Goal: Task Accomplishment & Management: Manage account settings

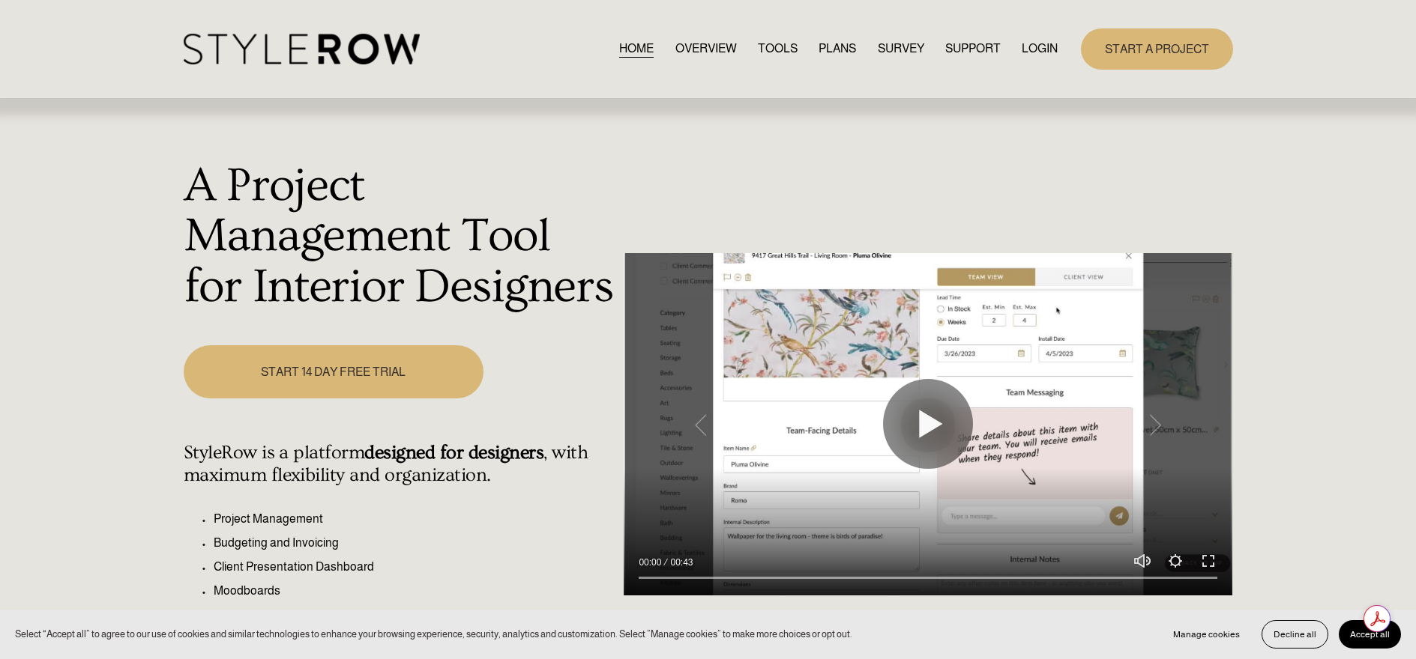
click at [393, 70] on div "Skip to Content HOME OVERVIEW TOOLS PLANS" at bounding box center [708, 49] width 1416 height 98
click at [391, 57] on img at bounding box center [302, 49] width 236 height 31
click at [1039, 52] on link "LOGIN" at bounding box center [1039, 49] width 36 height 20
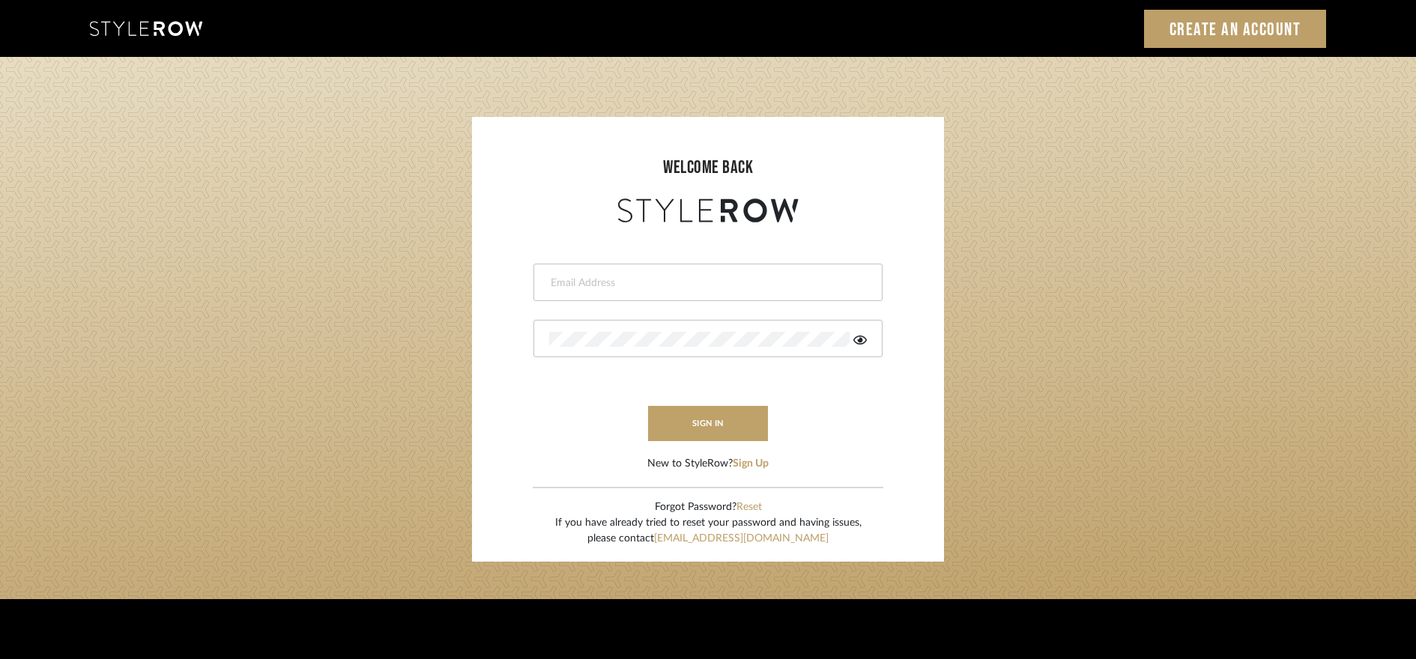
click at [720, 276] on input "email" at bounding box center [706, 283] width 314 height 15
type input "bar@holmstudios.com"
click at [721, 409] on button "sign in" at bounding box center [708, 423] width 120 height 35
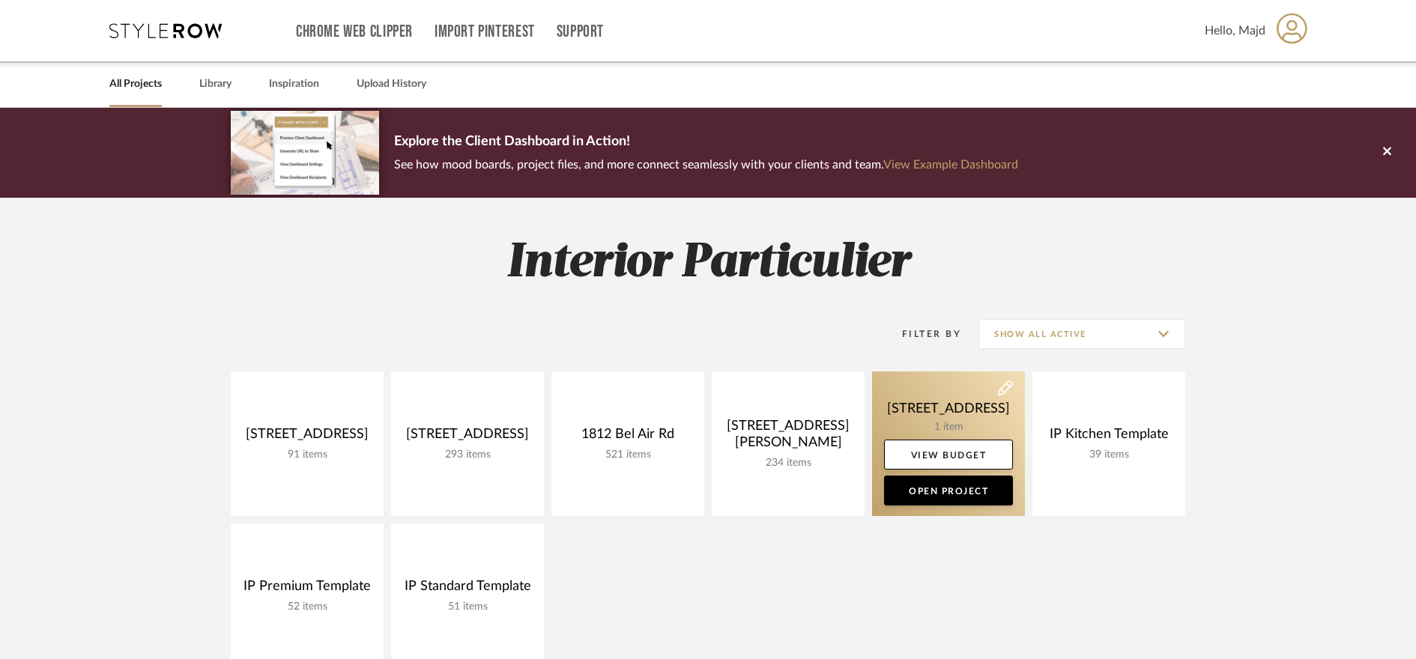
click at [943, 417] on link at bounding box center [948, 444] width 153 height 145
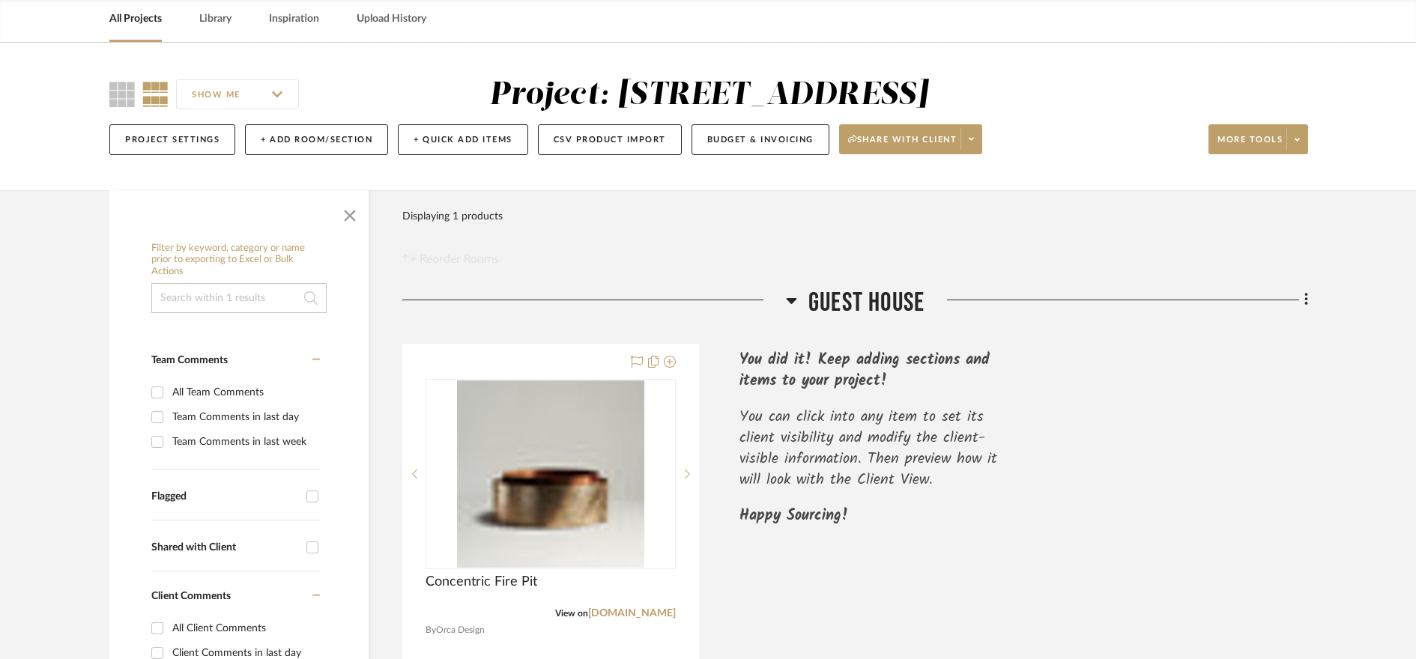
scroll to position [26, 0]
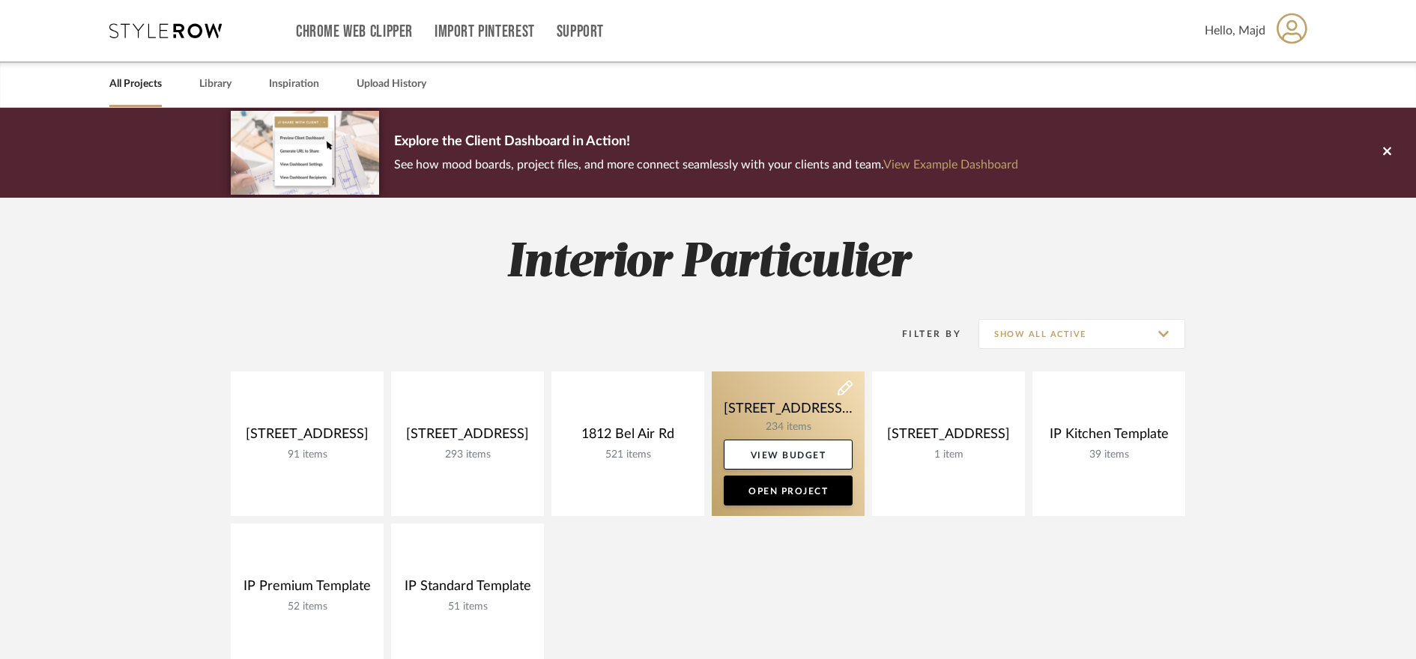
click at [805, 414] on link at bounding box center [788, 444] width 153 height 145
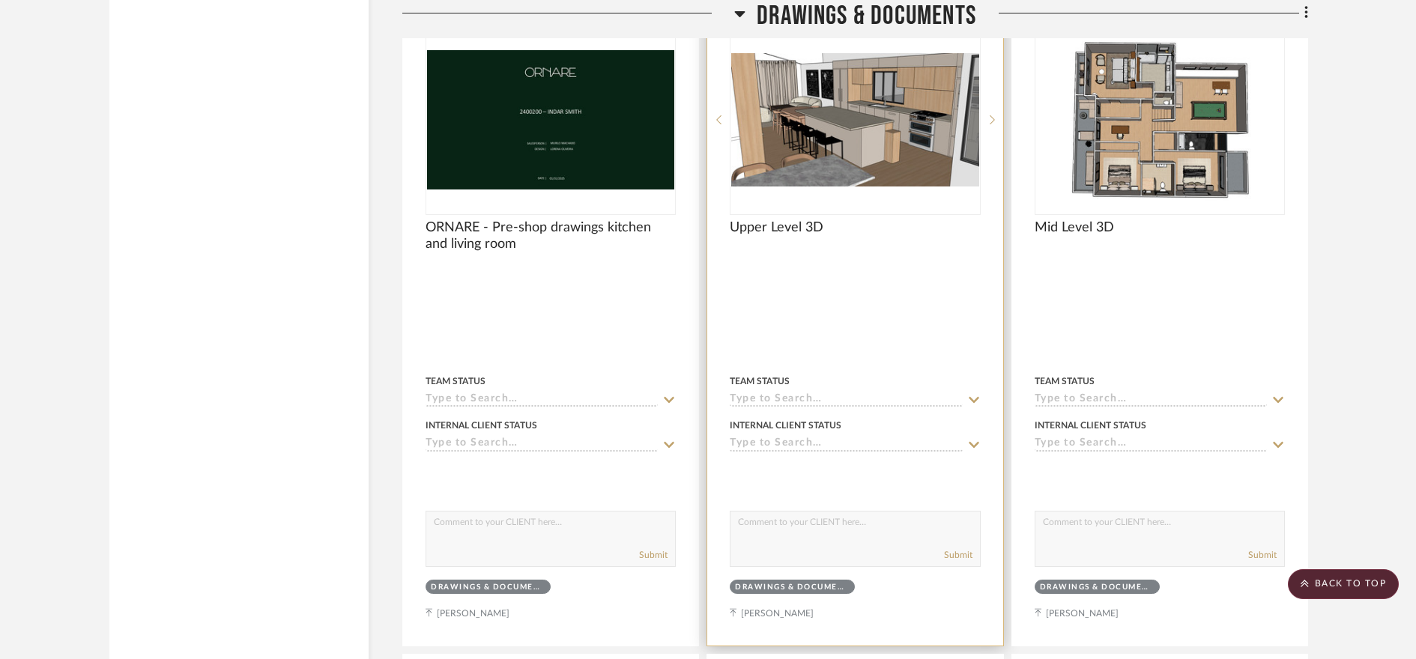
scroll to position [2588, 0]
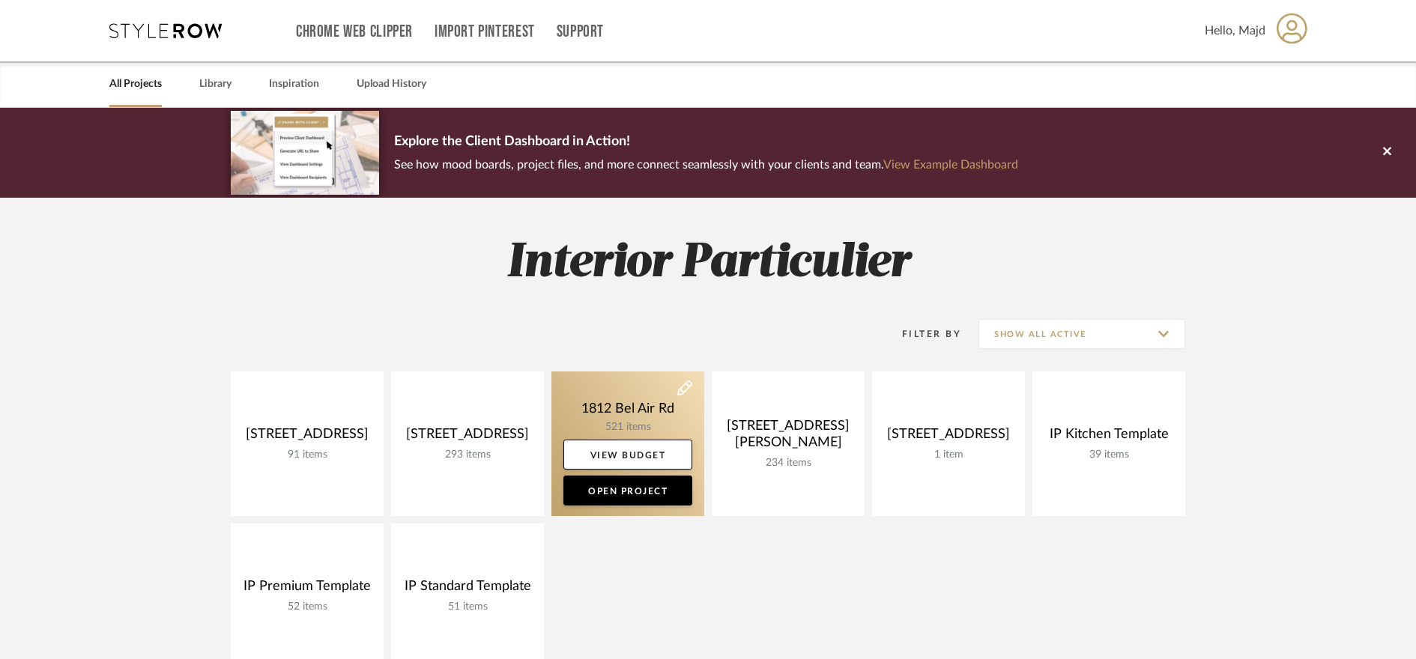
click at [662, 427] on link at bounding box center [628, 444] width 153 height 145
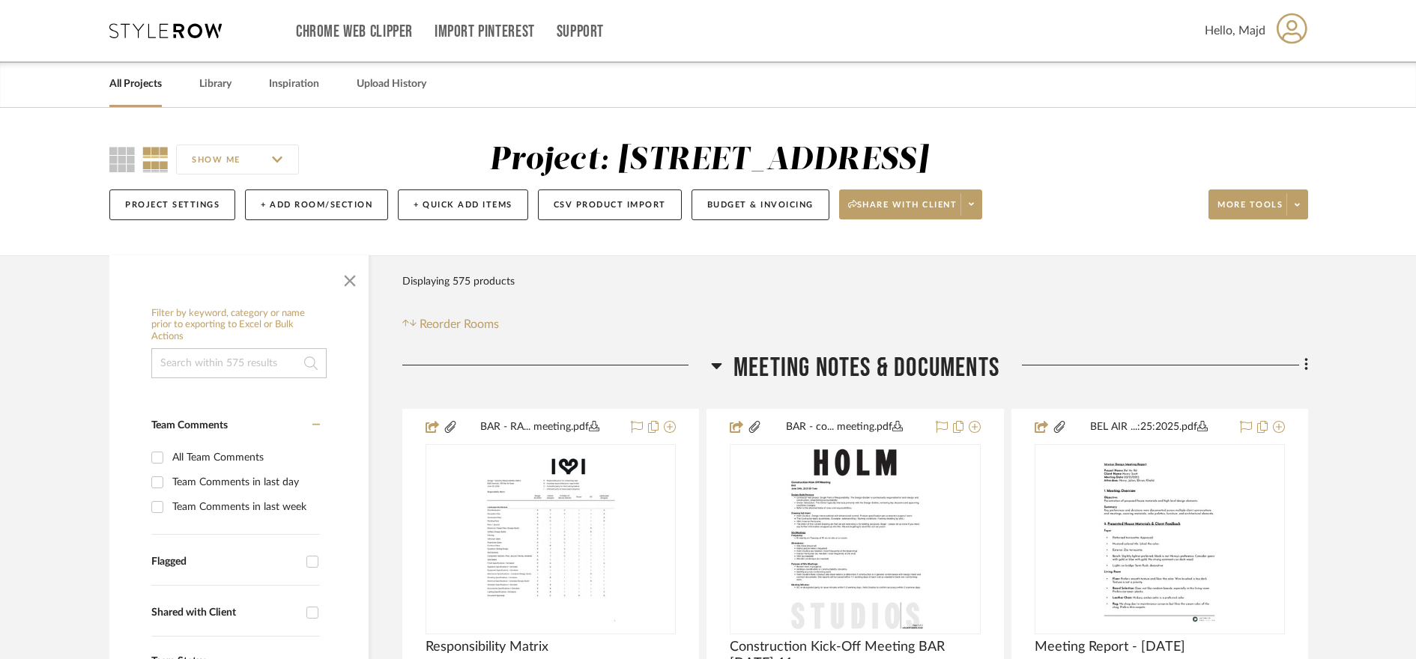
click at [713, 367] on icon at bounding box center [717, 366] width 10 height 6
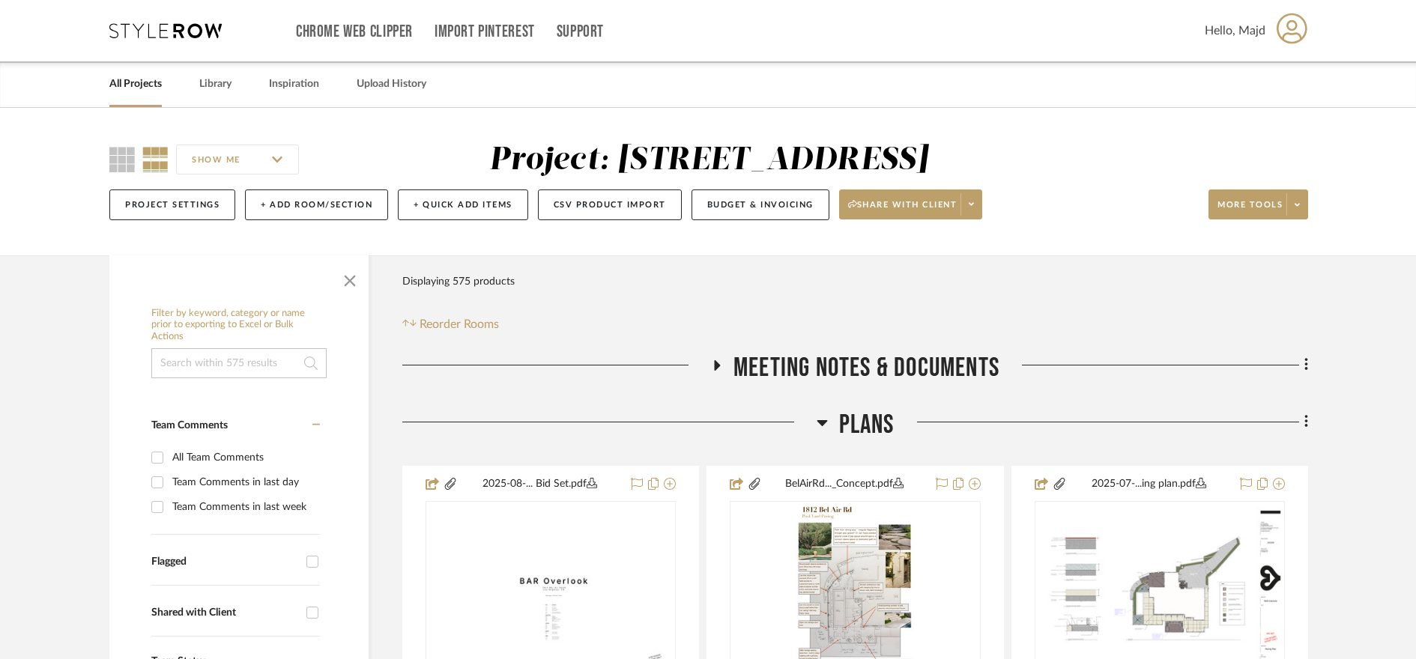
click at [822, 423] on icon at bounding box center [822, 423] width 10 height 6
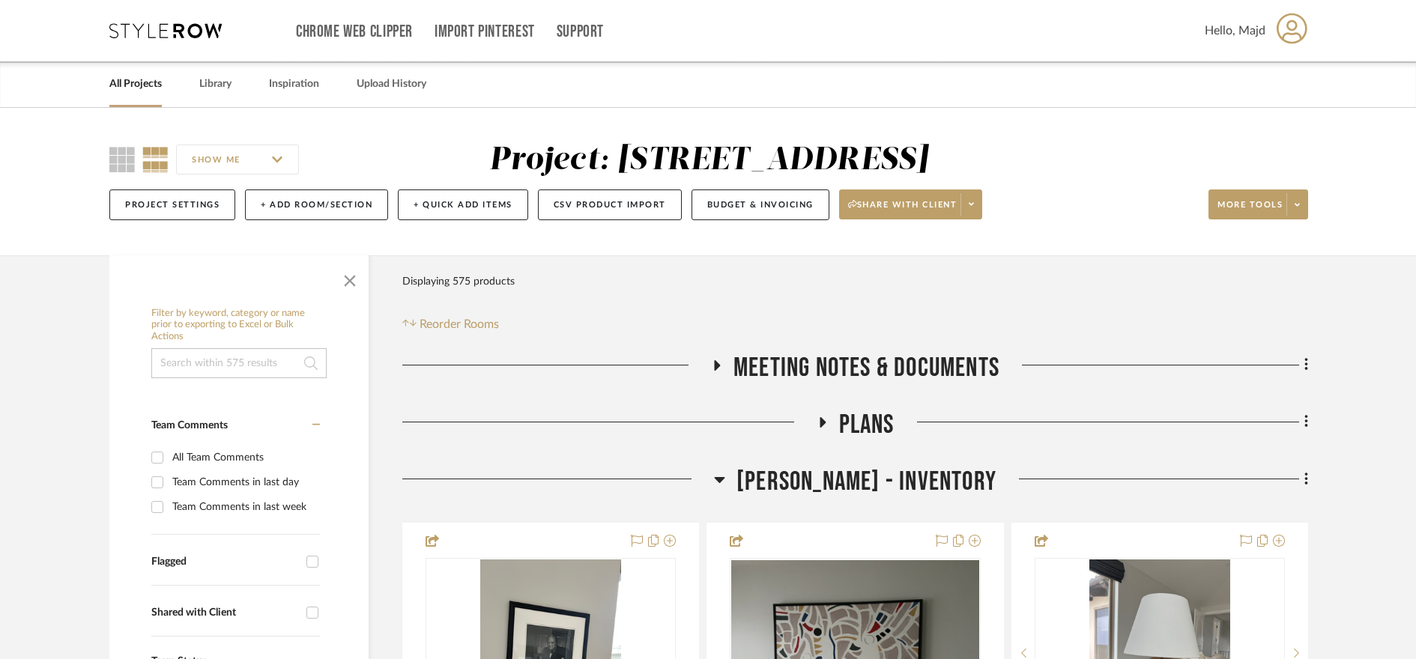
click at [725, 482] on icon at bounding box center [720, 480] width 10 height 6
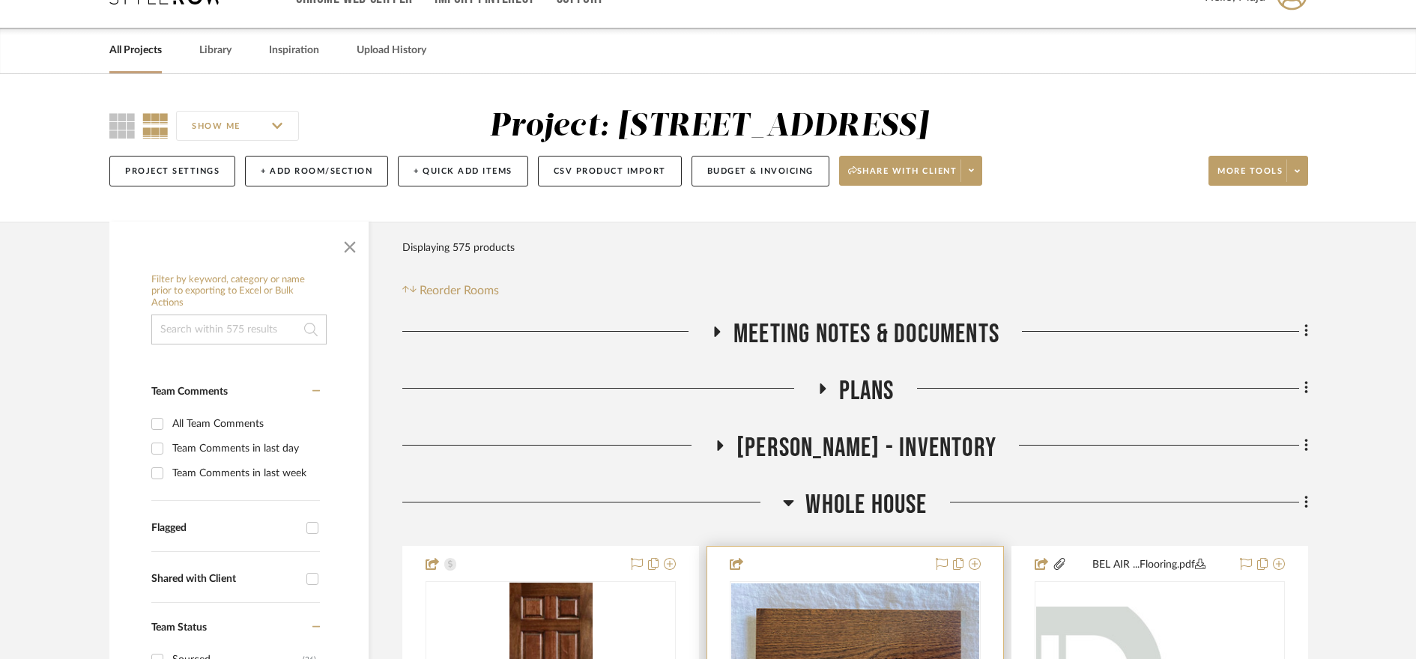
scroll to position [120, 0]
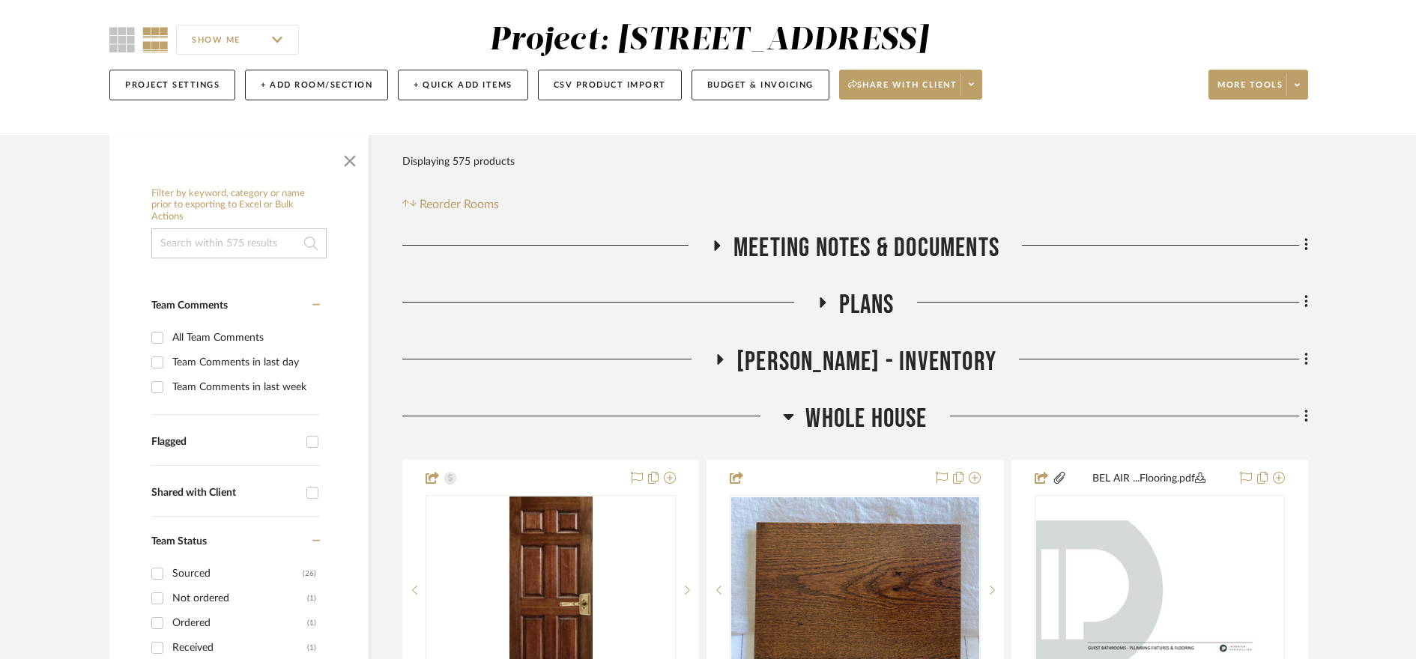
click at [792, 411] on icon at bounding box center [788, 417] width 11 height 18
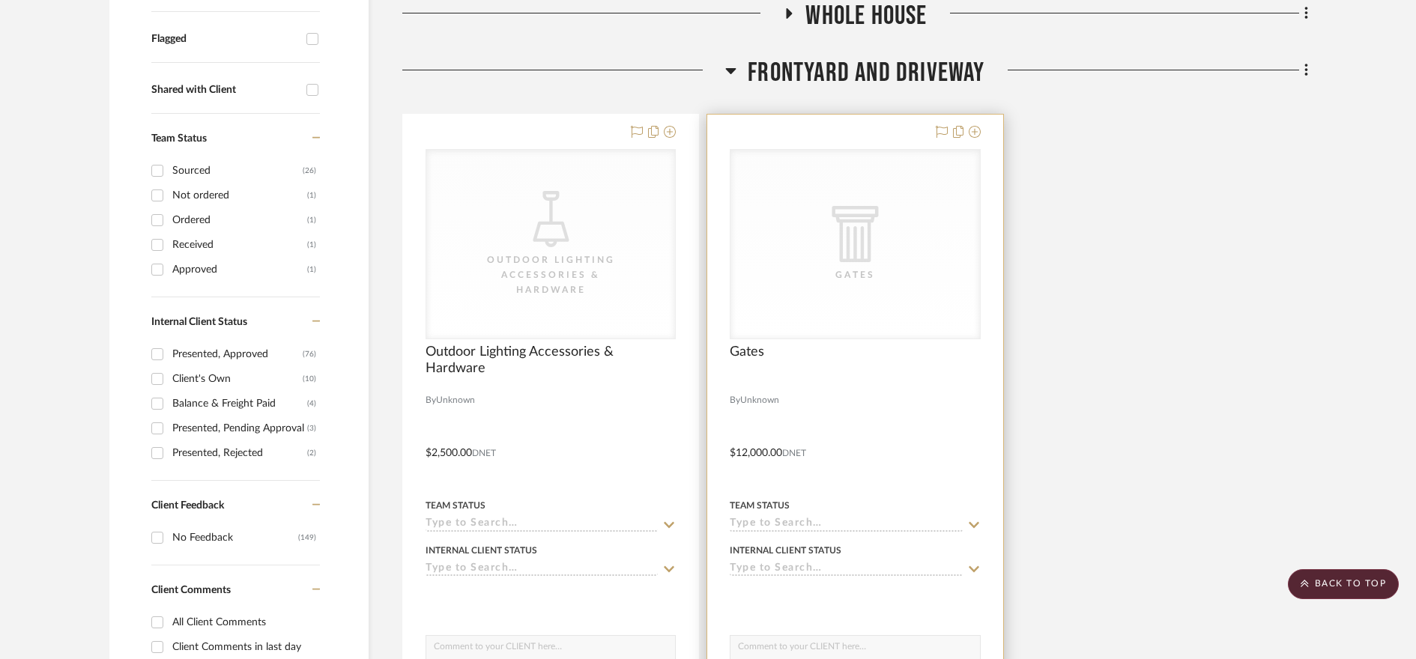
scroll to position [605, 0]
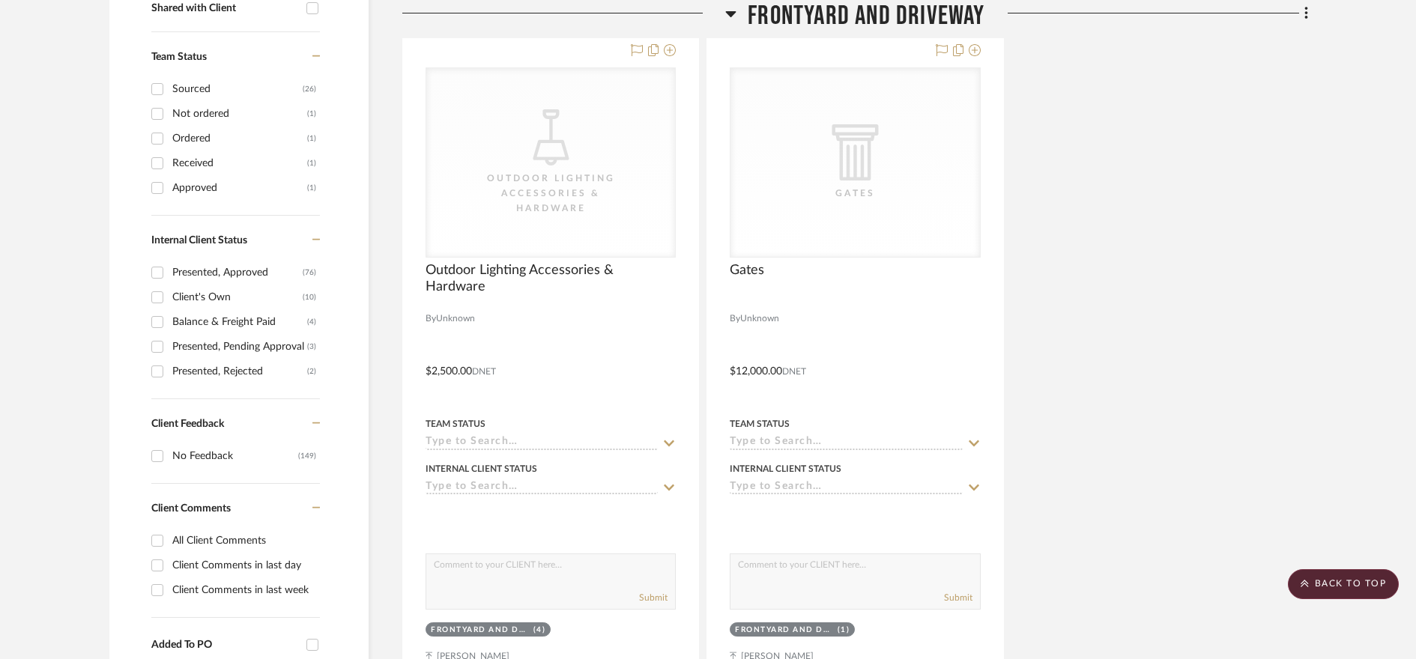
click at [730, 10] on icon at bounding box center [730, 13] width 11 height 18
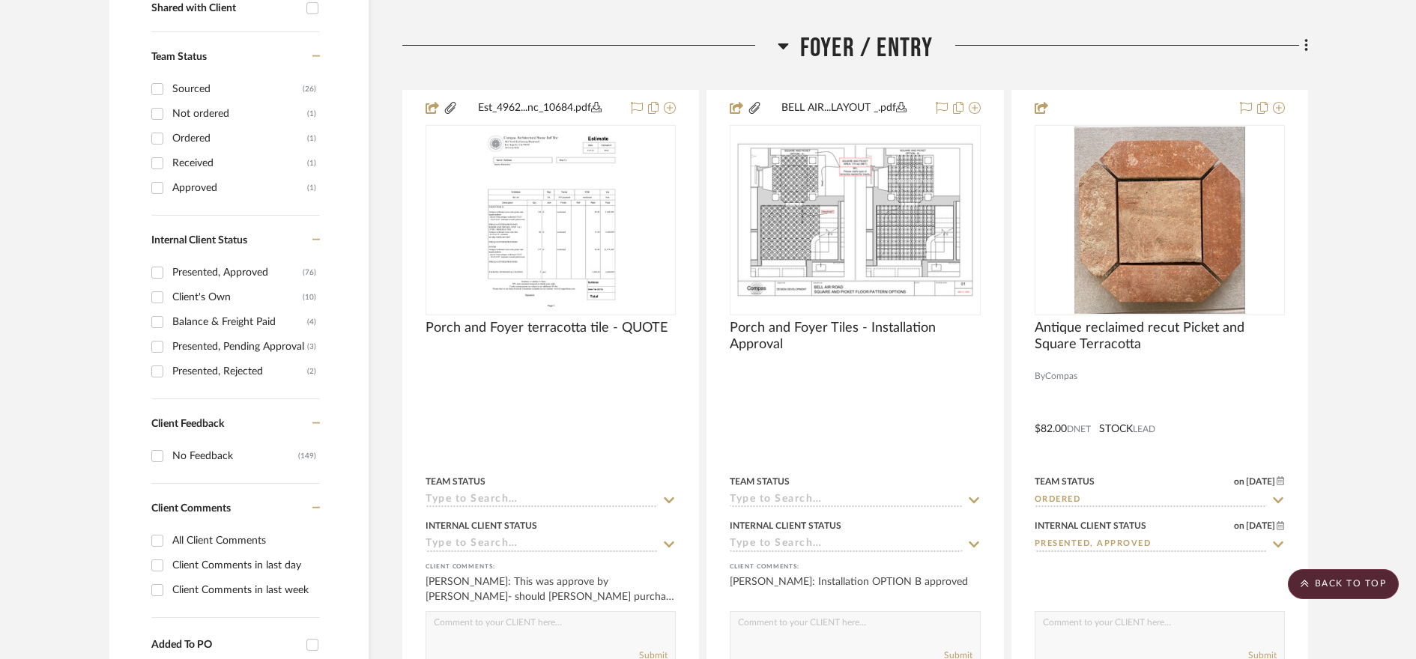
click at [785, 45] on icon at bounding box center [783, 46] width 10 height 6
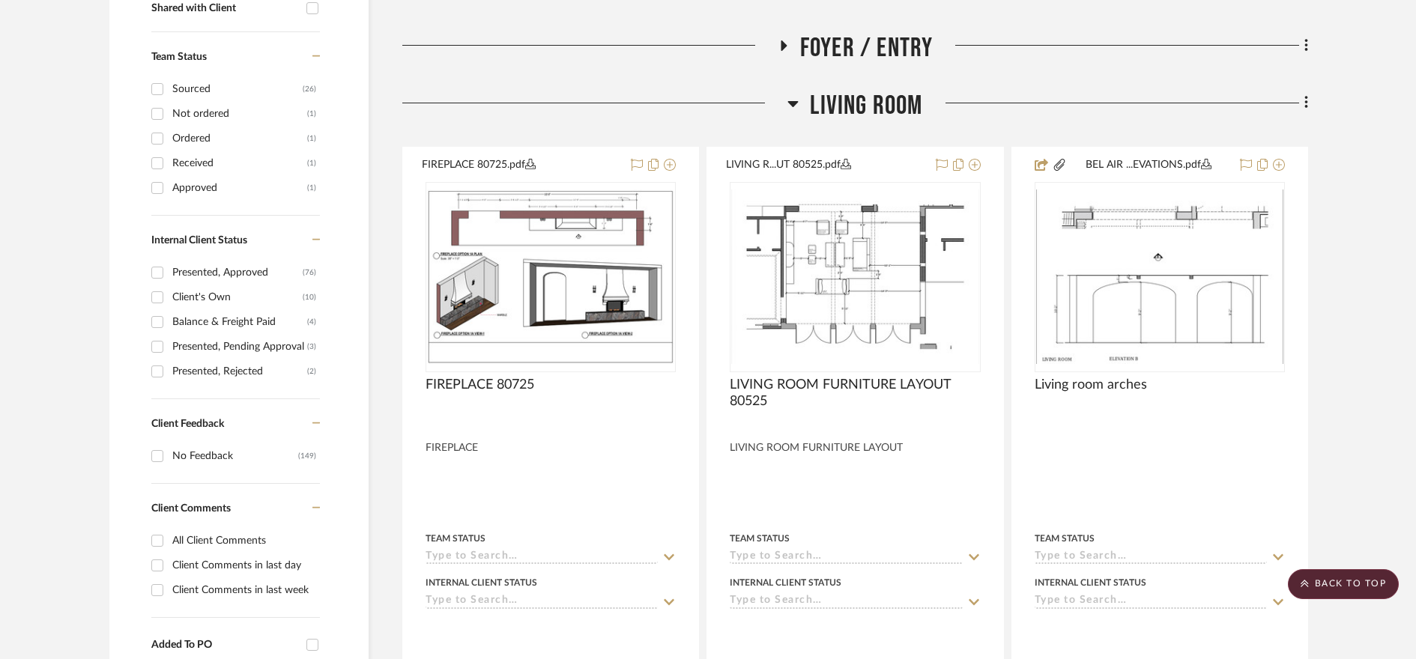
click at [796, 102] on icon at bounding box center [793, 104] width 10 height 6
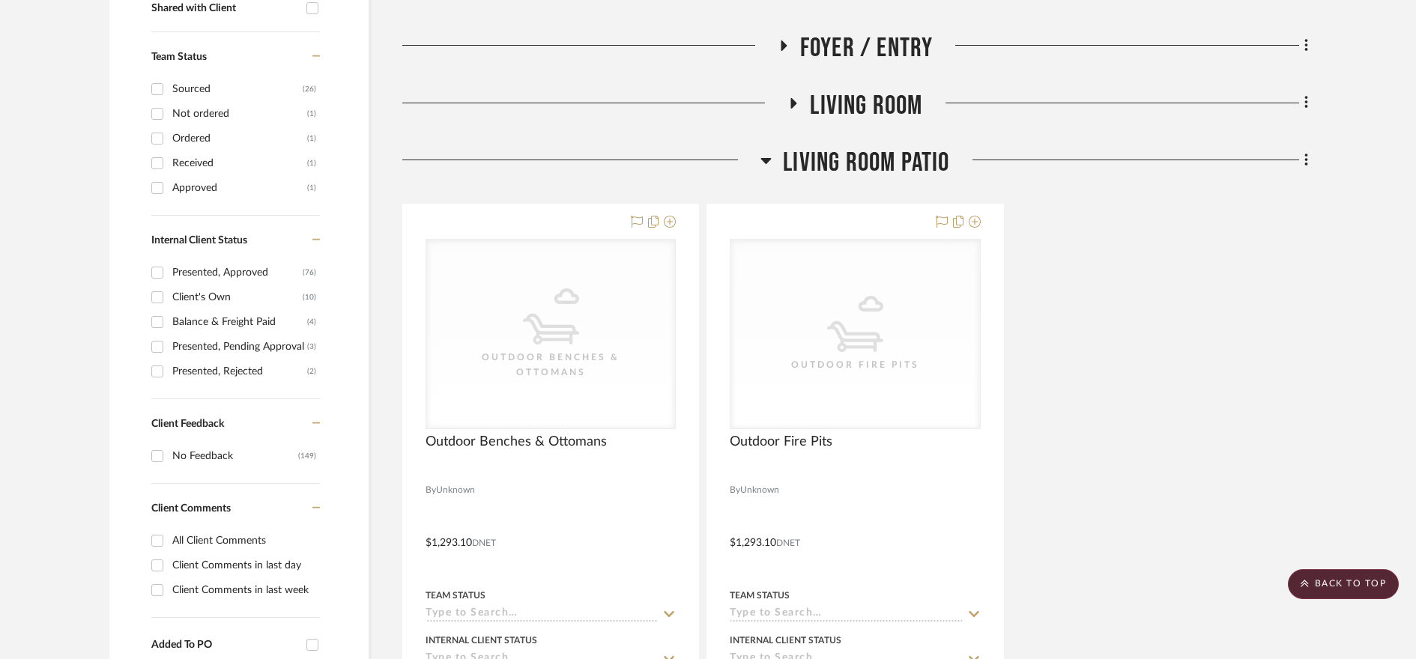
click at [774, 160] on h3 "Living room Patio" at bounding box center [855, 163] width 189 height 32
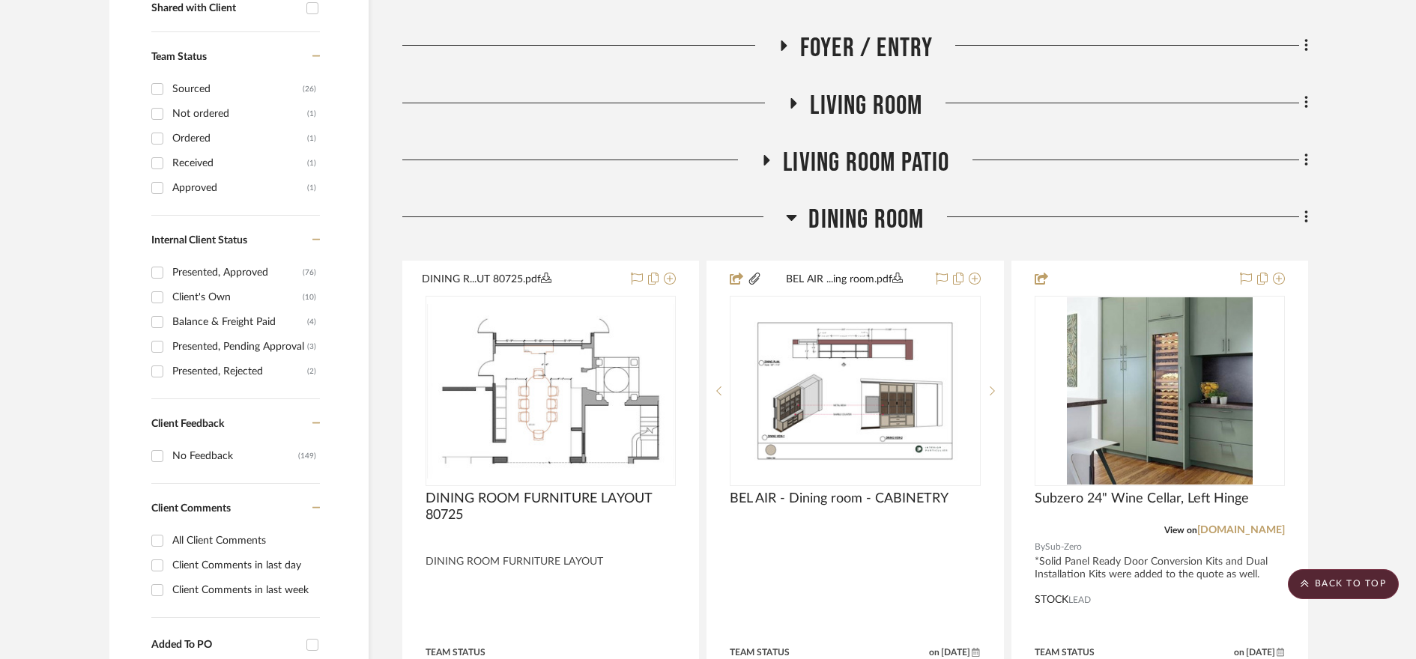
click at [793, 223] on icon at bounding box center [791, 217] width 11 height 18
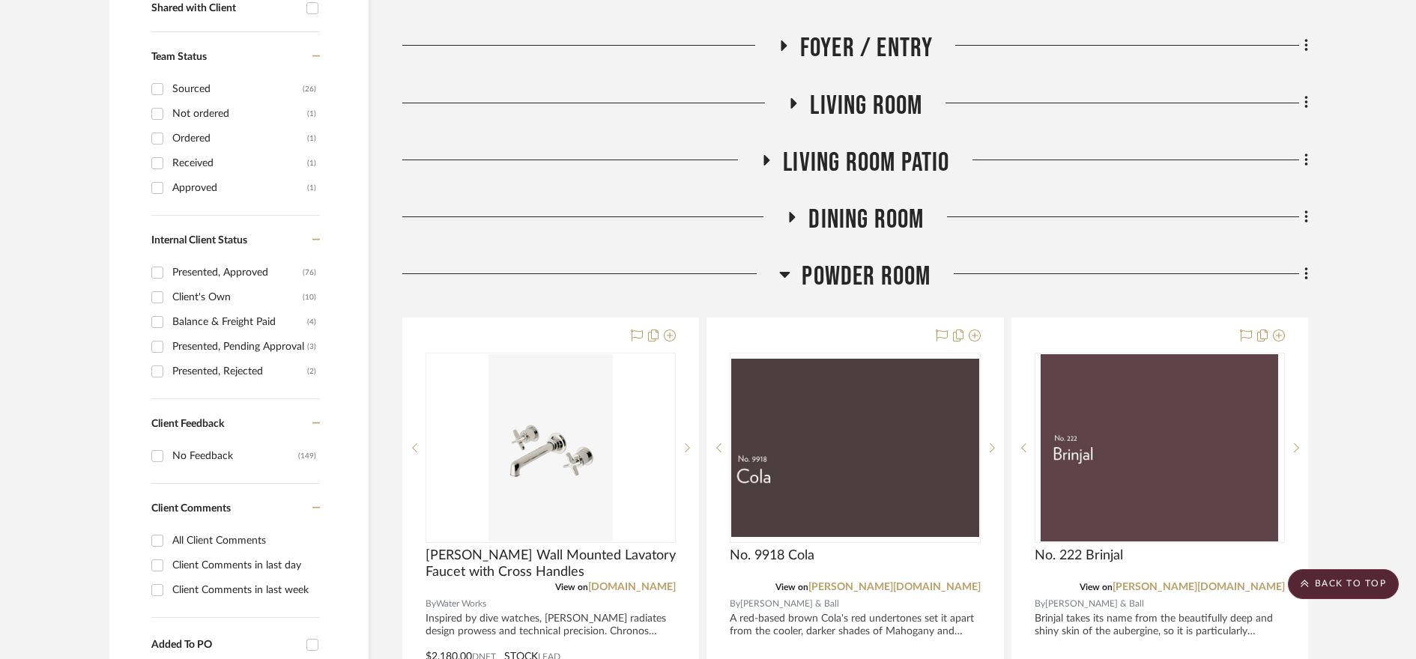
click at [788, 271] on icon at bounding box center [784, 274] width 11 height 18
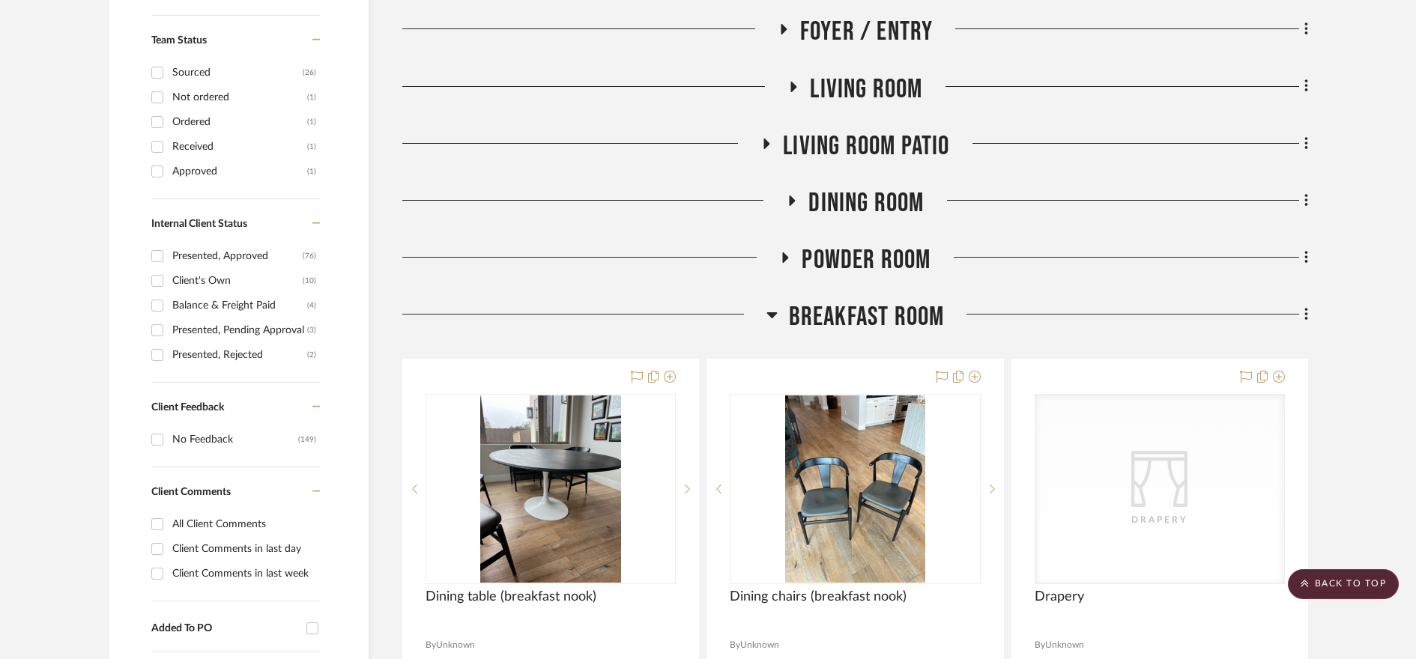
click at [776, 307] on icon at bounding box center [772, 315] width 11 height 18
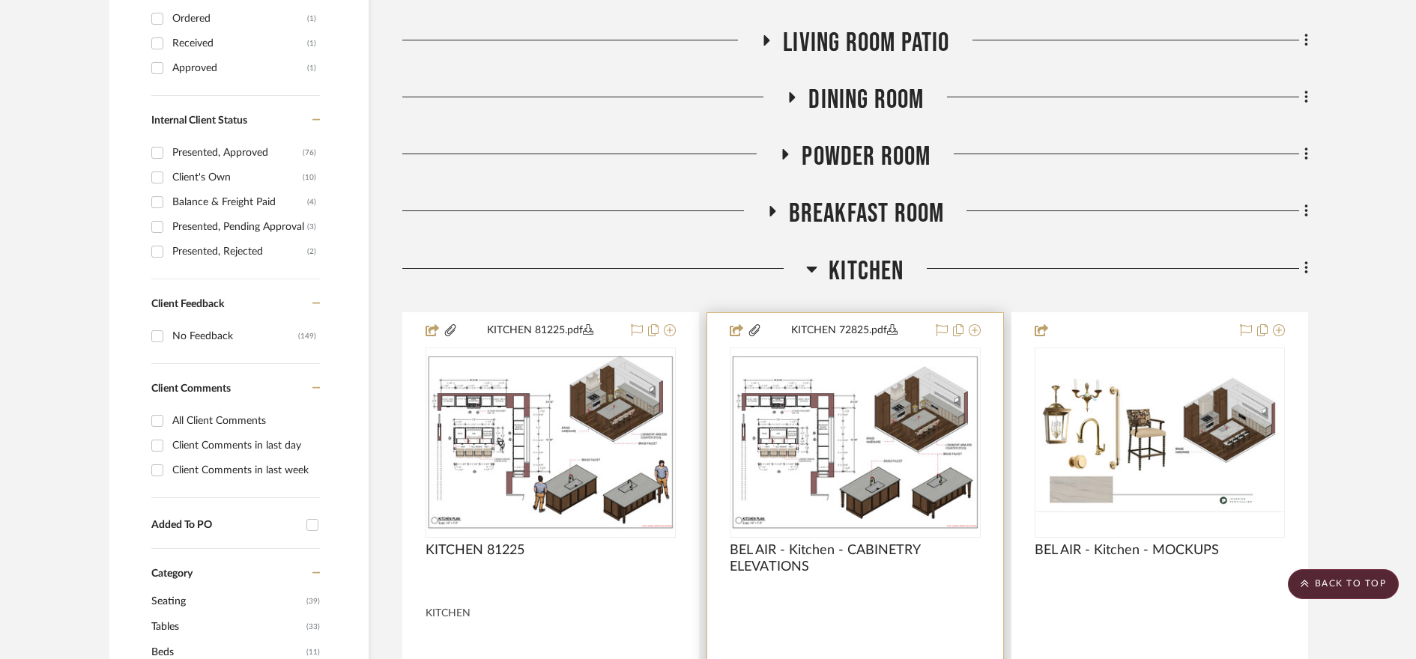
scroll to position [743, 0]
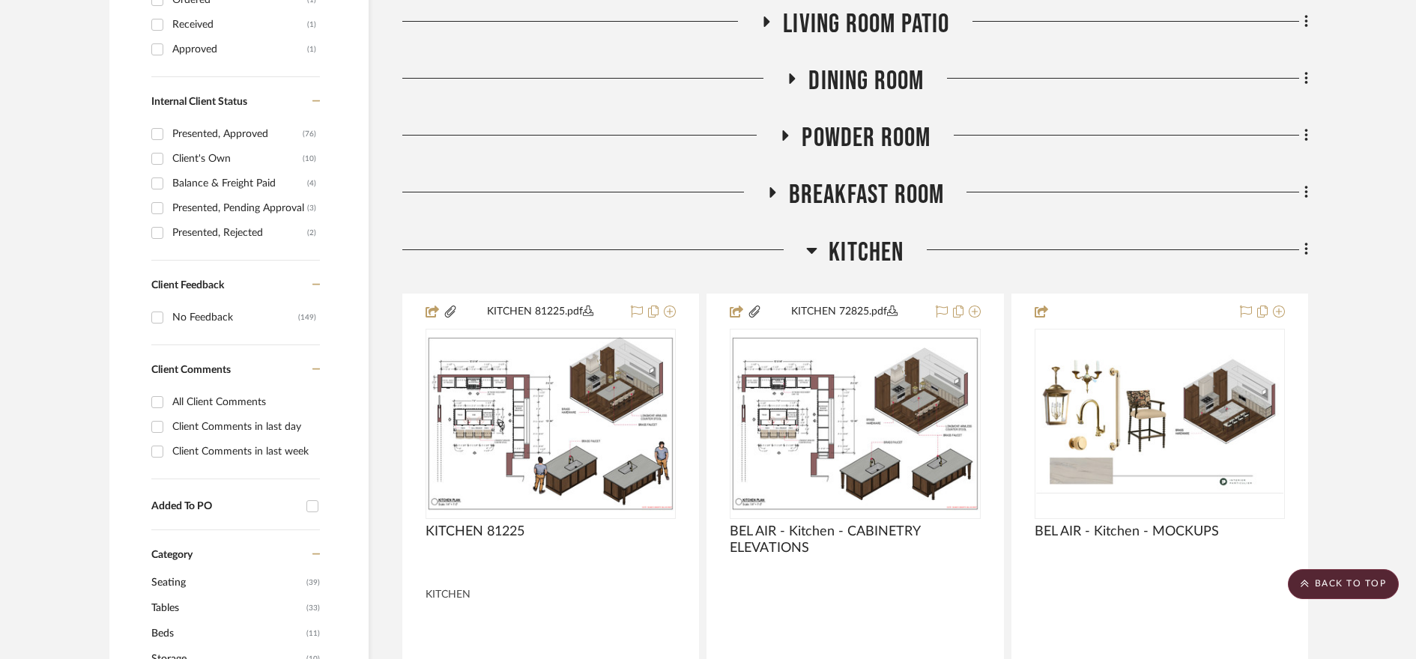
click at [812, 252] on icon at bounding box center [812, 251] width 10 height 6
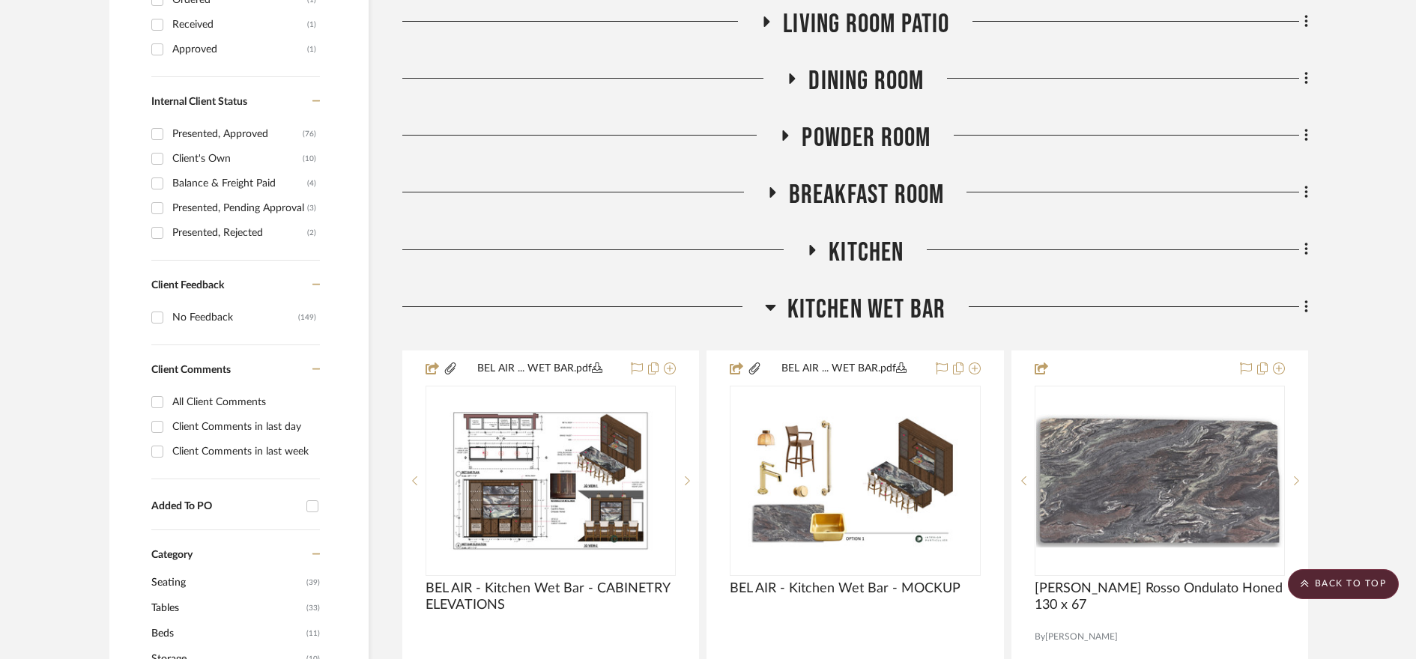
scroll to position [779, 0]
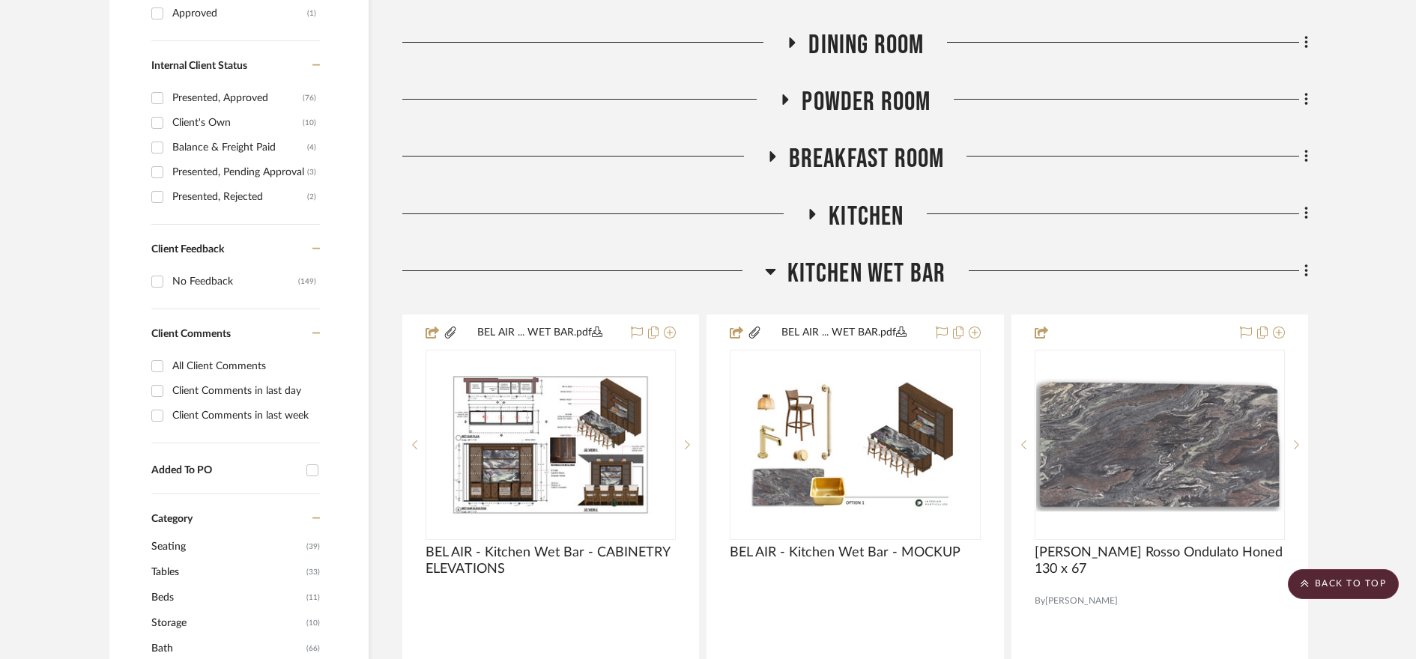
click at [766, 272] on icon at bounding box center [770, 271] width 11 height 18
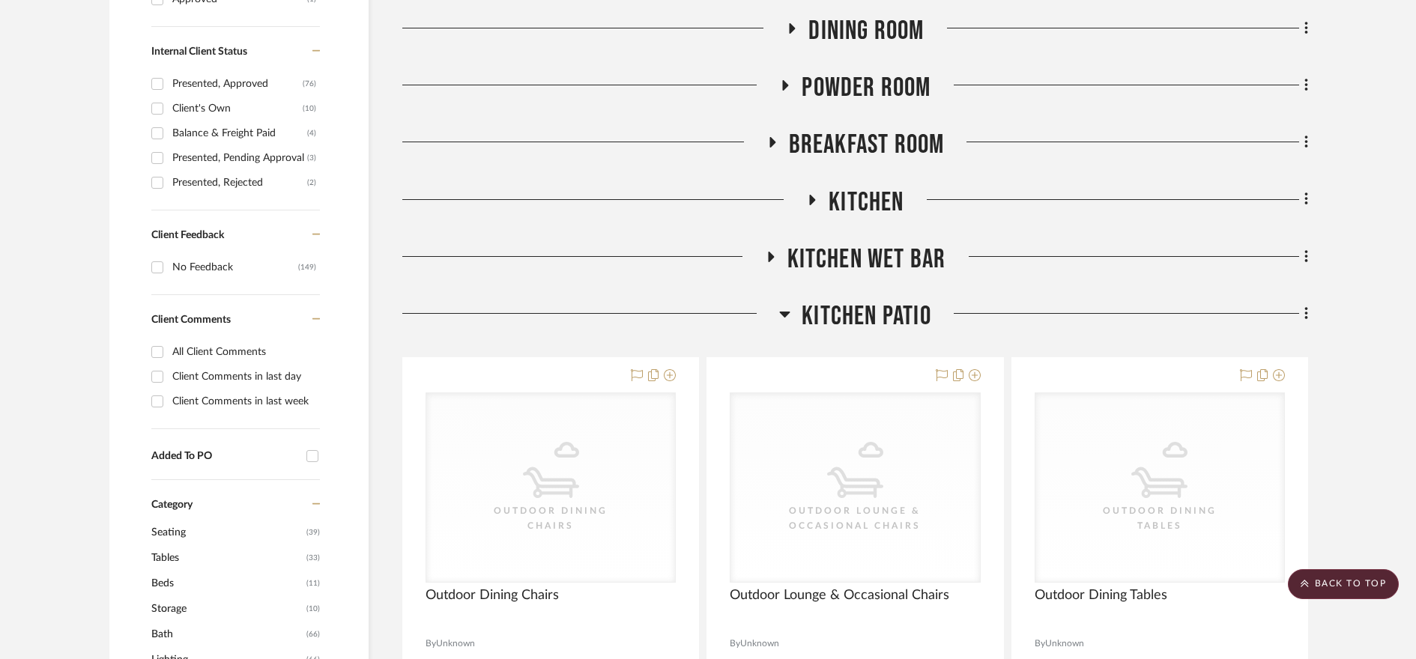
scroll to position [802, 0]
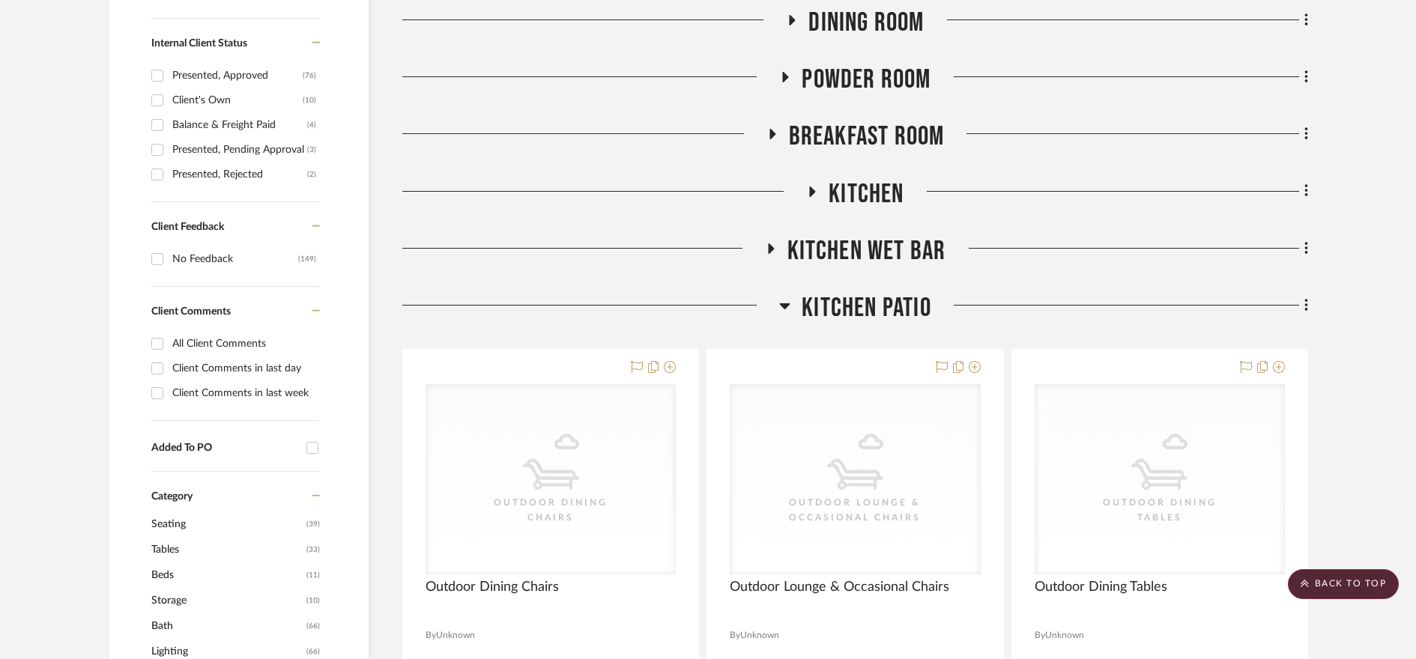
click at [785, 300] on icon at bounding box center [784, 306] width 11 height 18
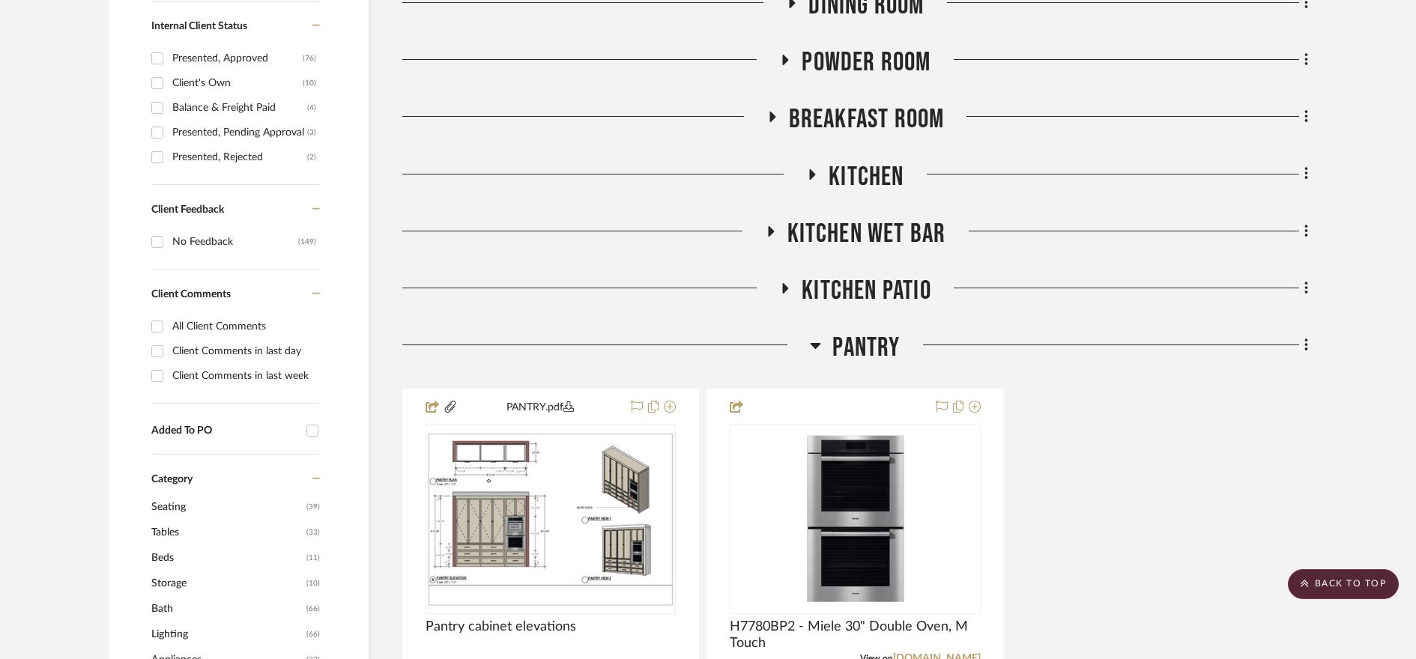
scroll to position [835, 0]
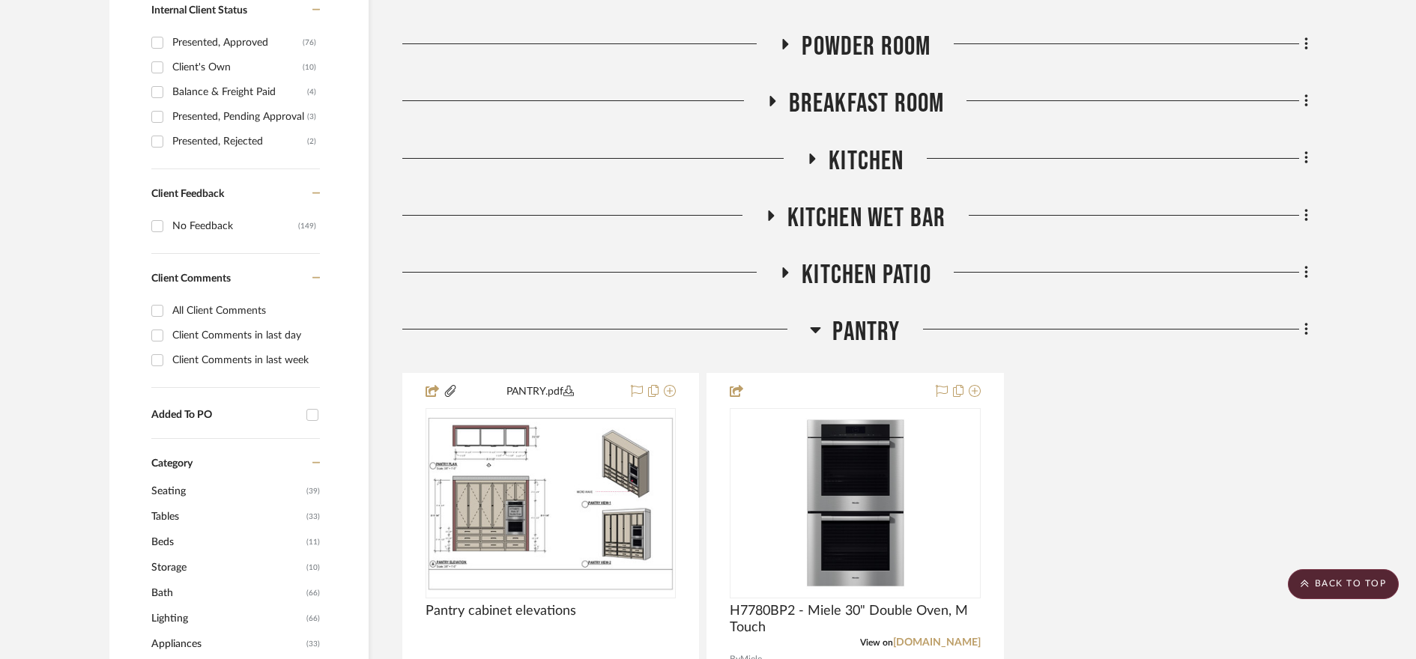
click at [818, 332] on icon at bounding box center [815, 330] width 11 height 18
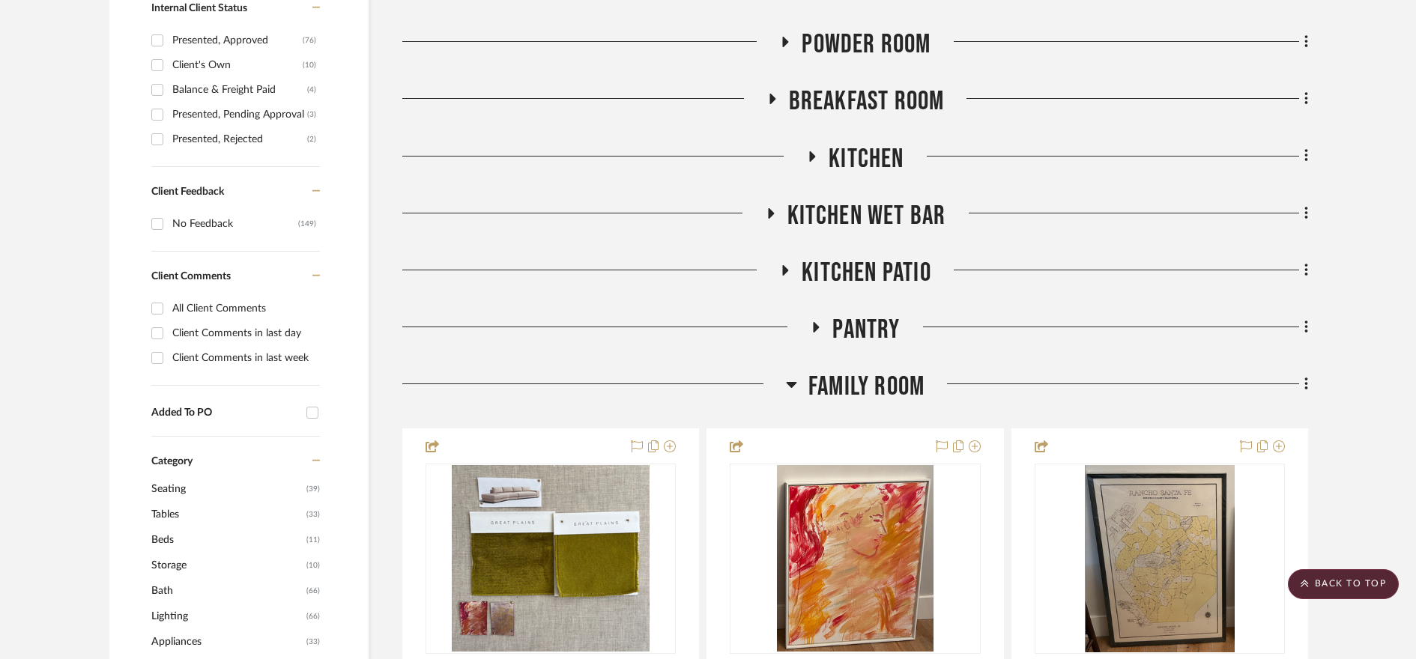
scroll to position [838, 0]
click at [790, 384] on icon at bounding box center [791, 384] width 10 height 6
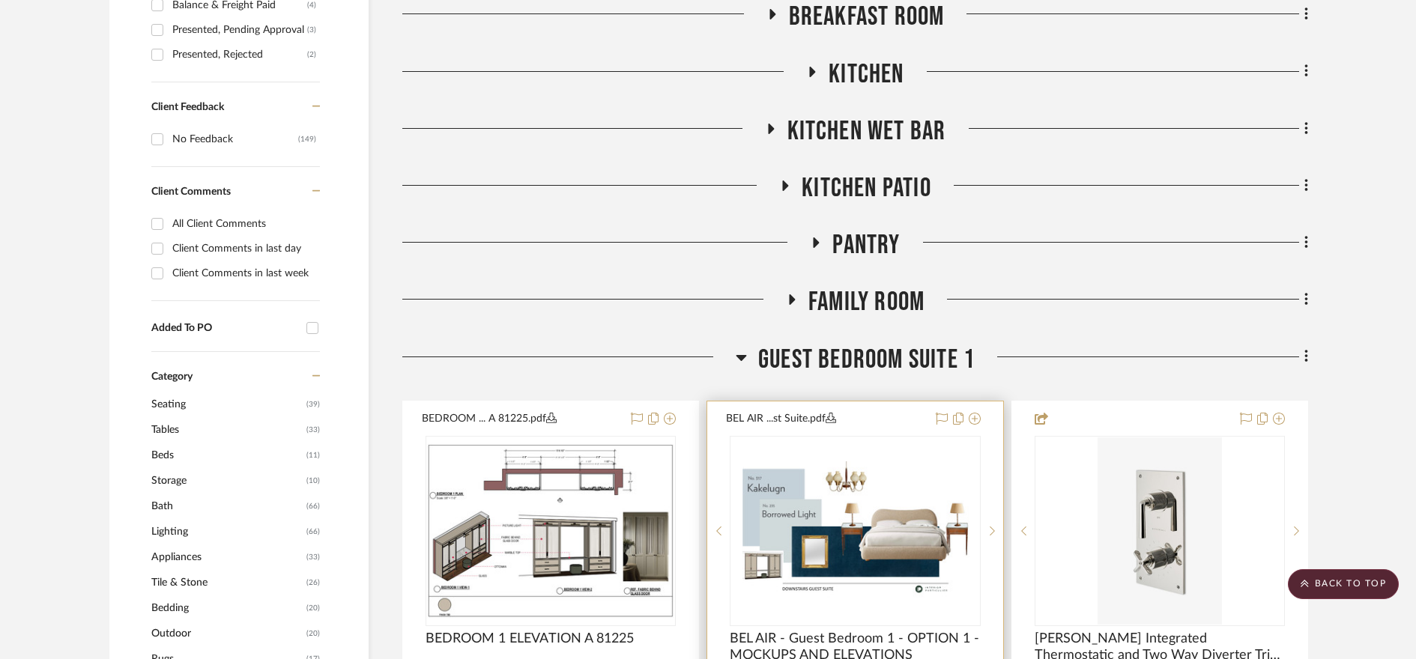
scroll to position [946, 0]
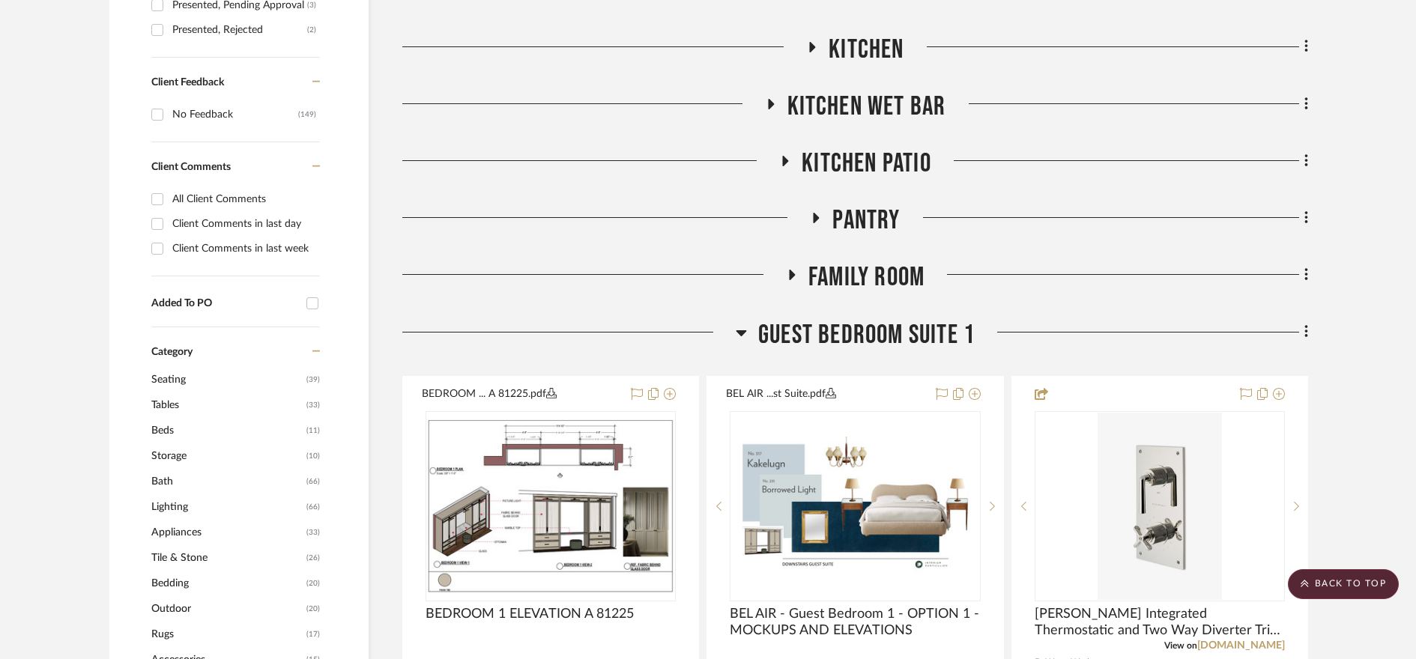
click at [741, 333] on icon at bounding box center [741, 333] width 10 height 6
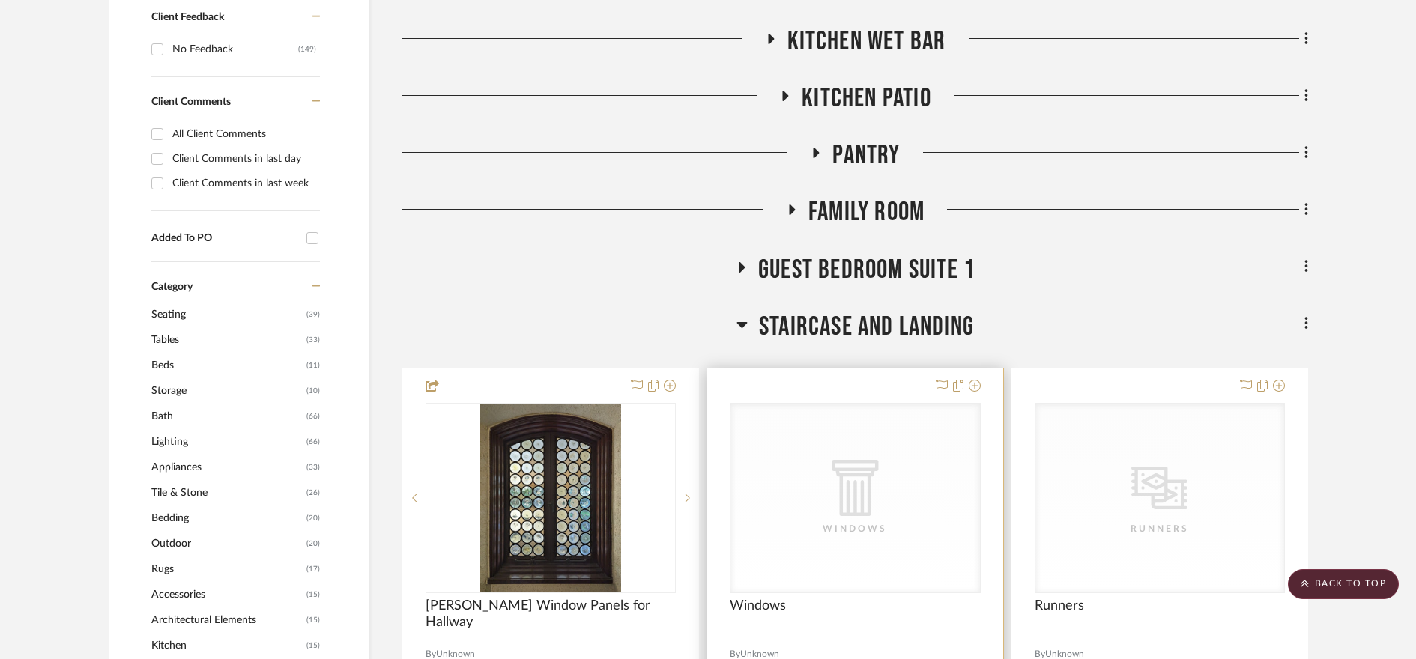
scroll to position [1076, 0]
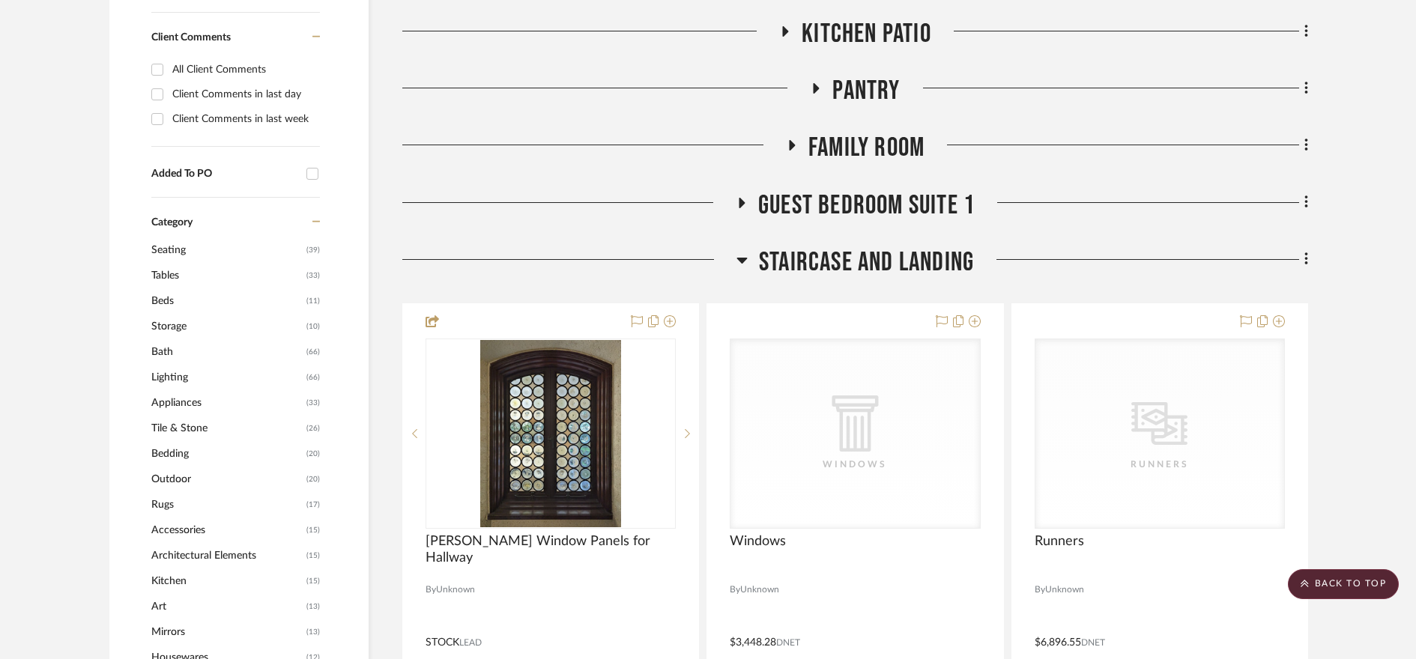
click at [734, 261] on div at bounding box center [569, 266] width 334 height 38
click at [740, 260] on icon at bounding box center [742, 261] width 10 height 6
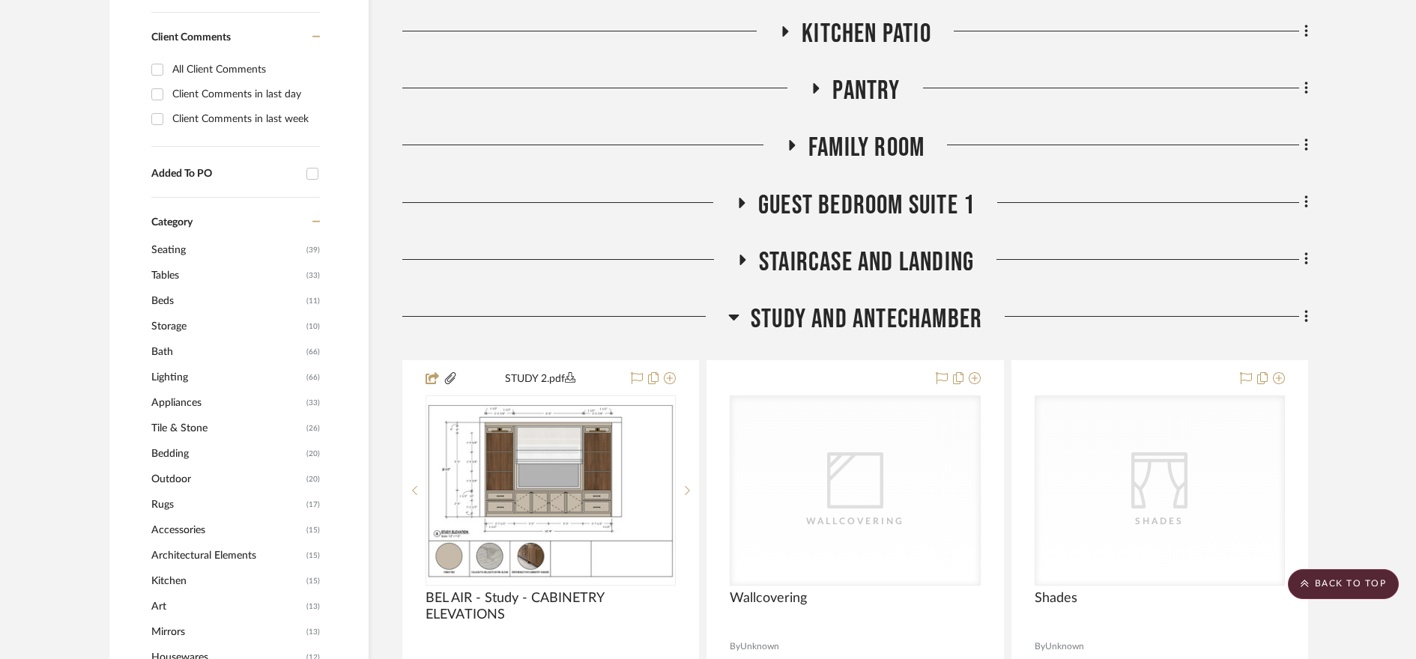
click at [736, 316] on icon at bounding box center [733, 318] width 10 height 6
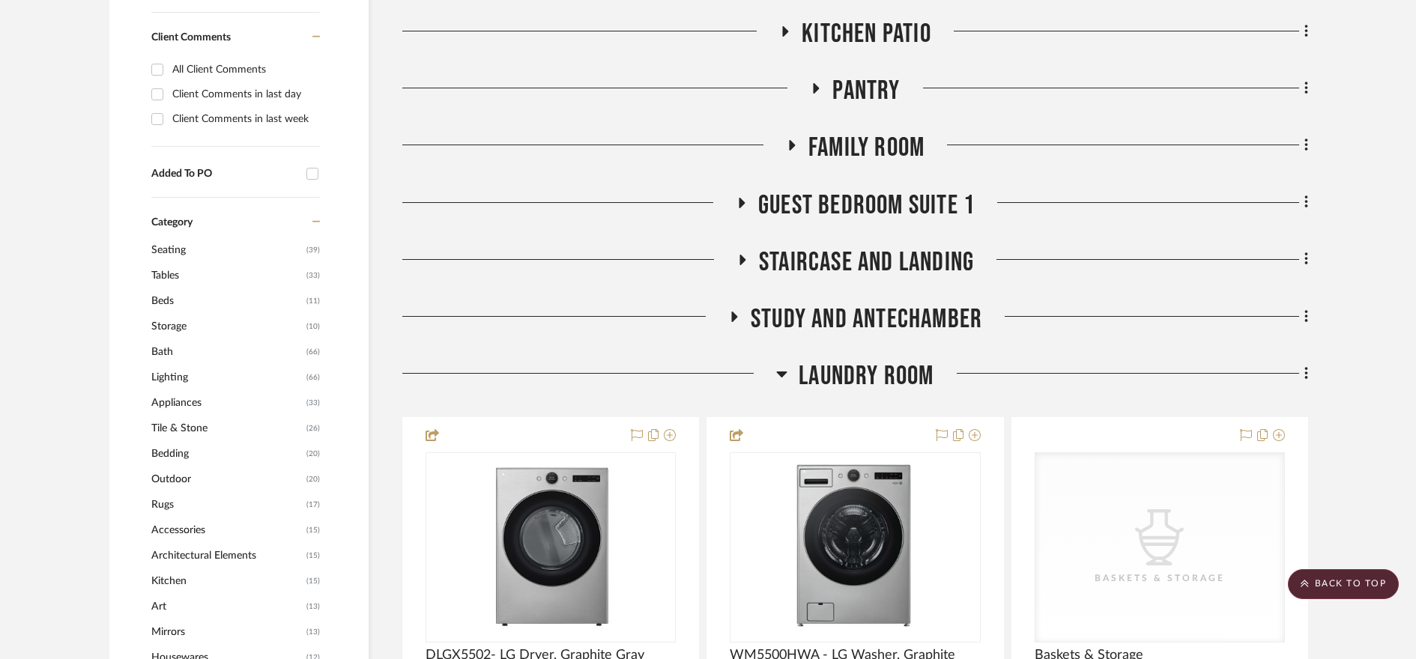
click at [779, 378] on icon at bounding box center [781, 374] width 11 height 18
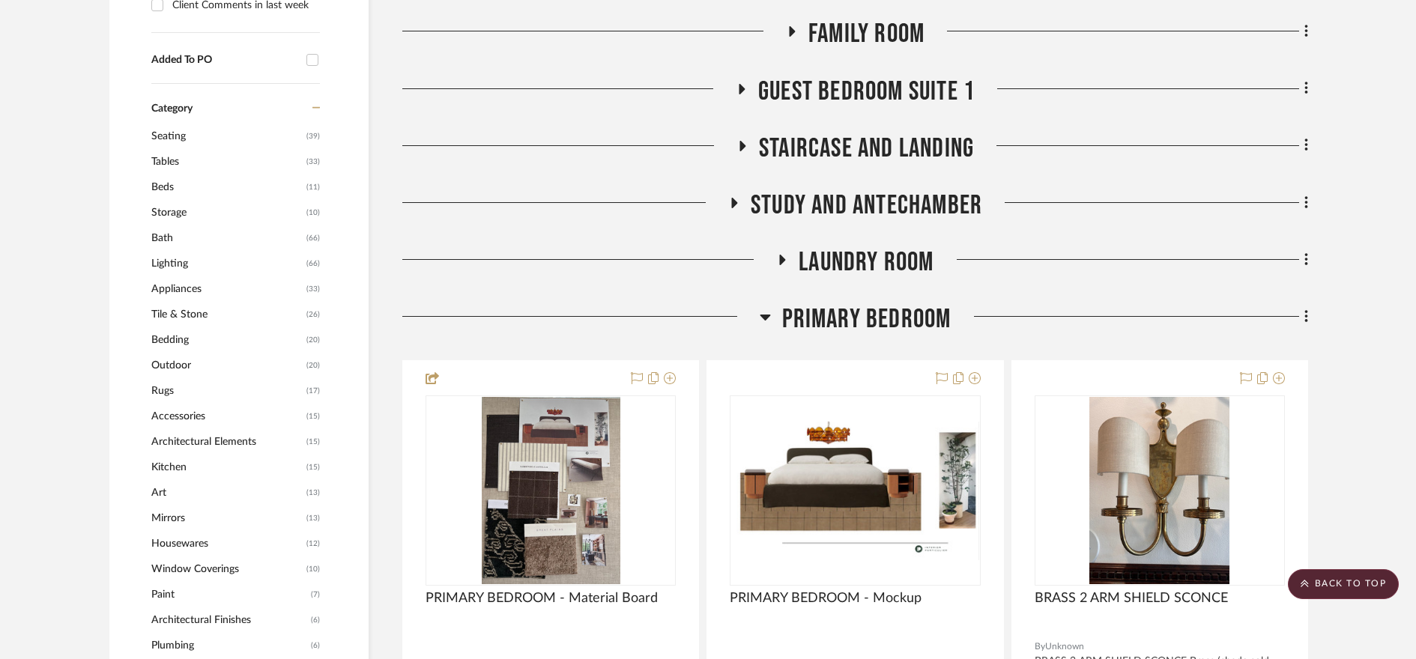
scroll to position [1193, 0]
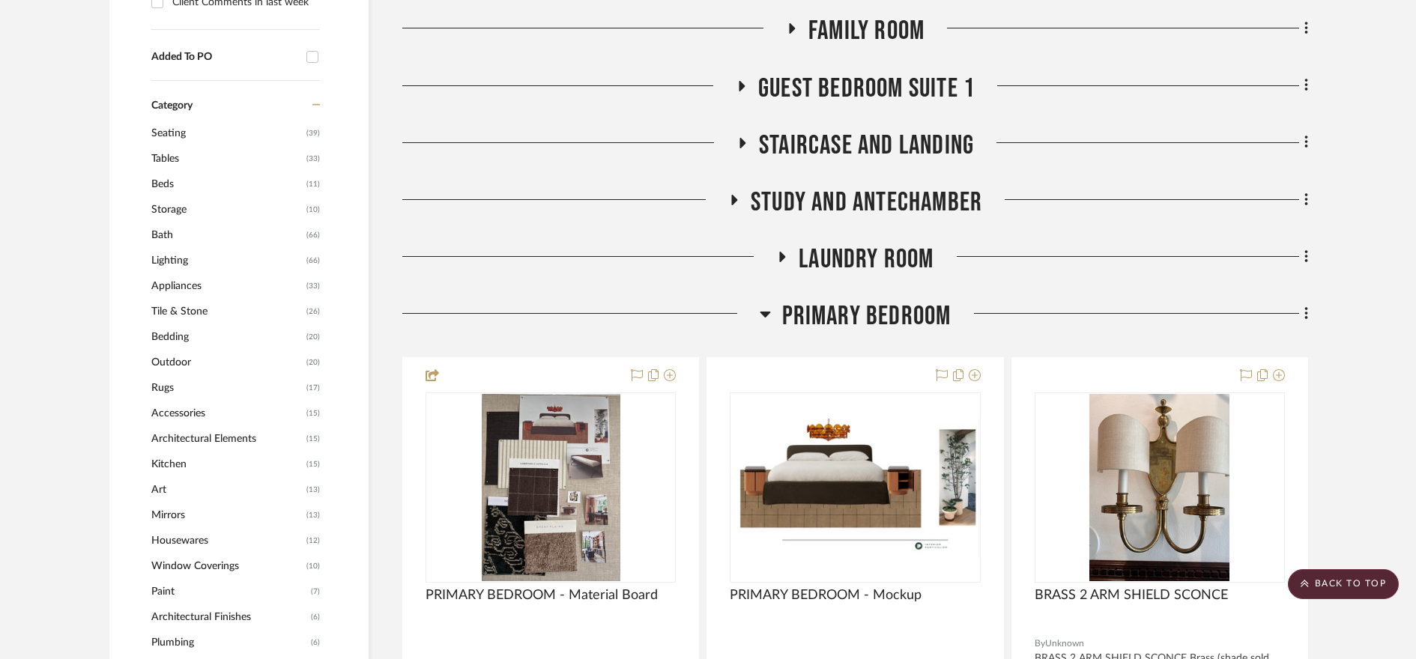
click at [770, 313] on icon at bounding box center [765, 314] width 11 height 18
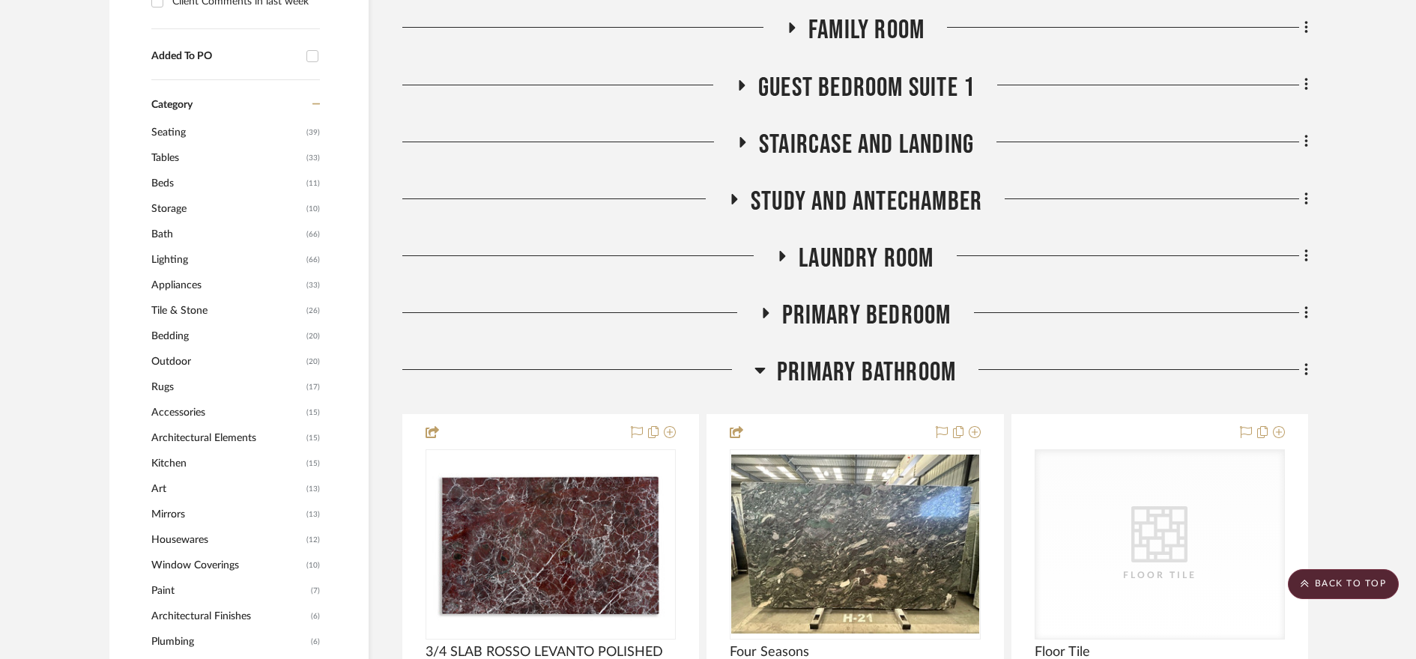
scroll to position [1196, 0]
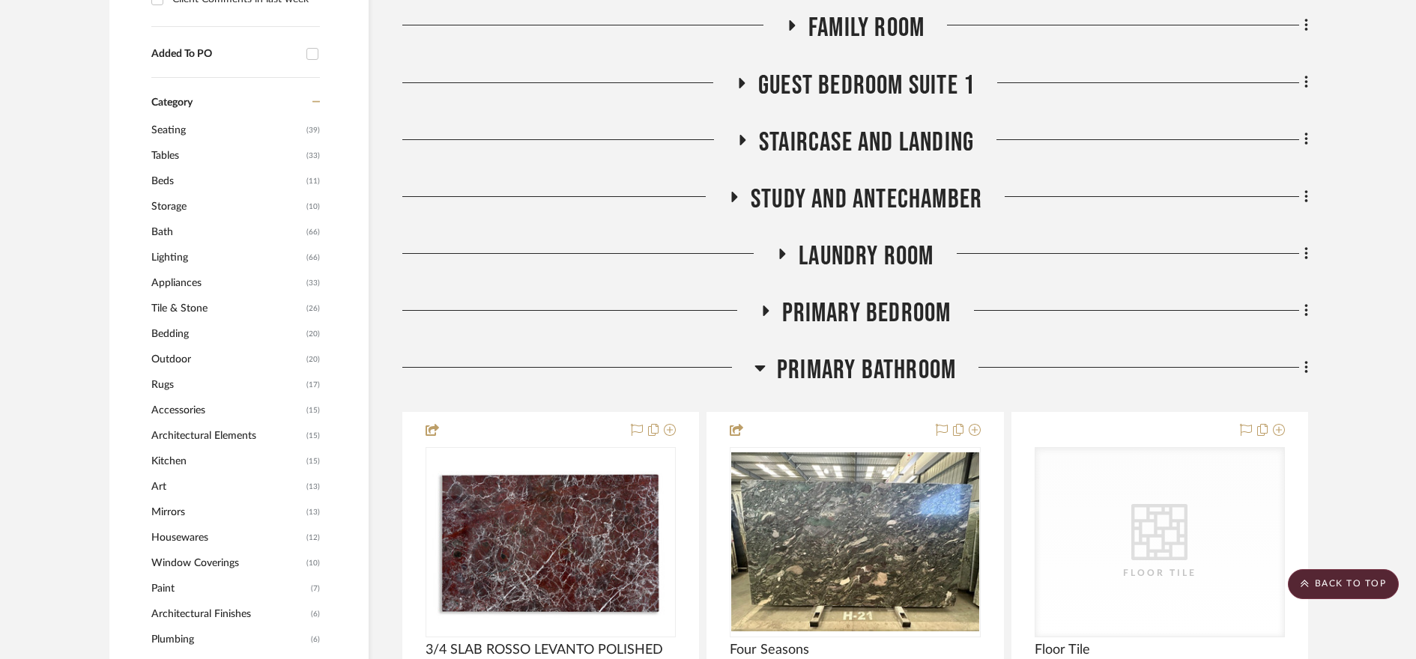
click at [762, 365] on icon at bounding box center [760, 368] width 11 height 18
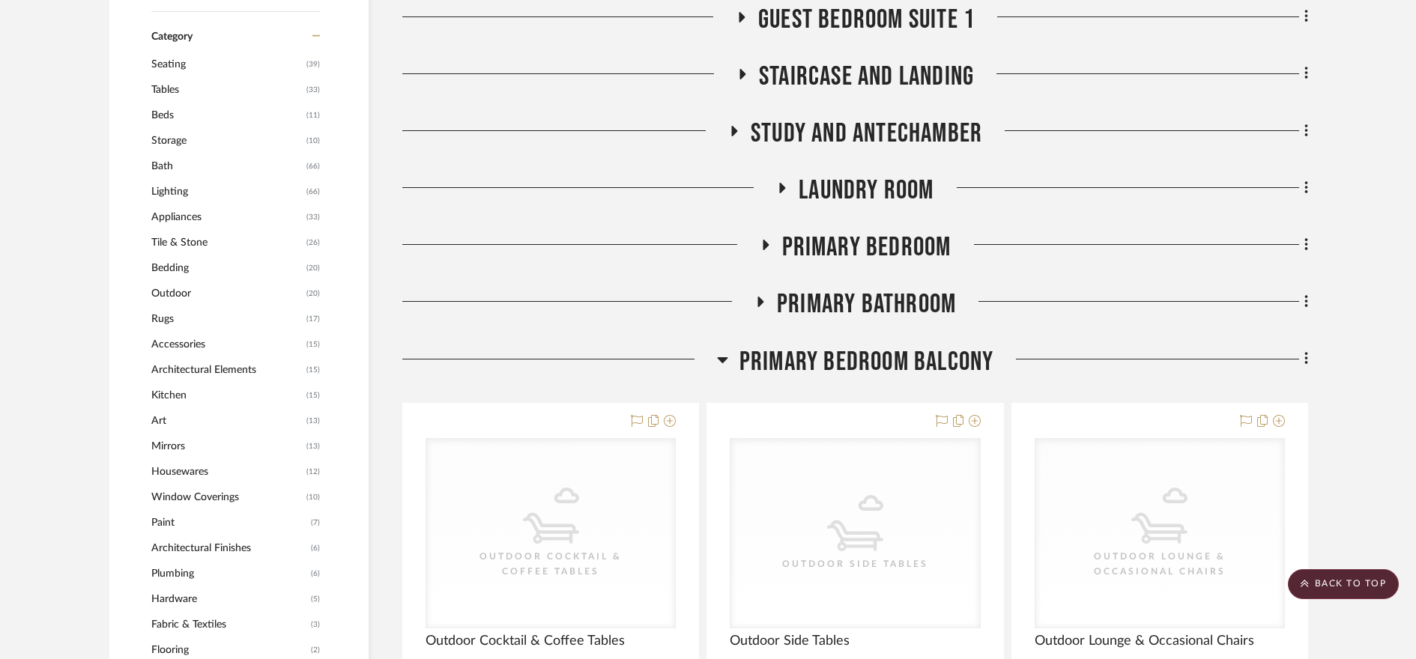
click at [725, 360] on icon at bounding box center [722, 360] width 11 height 18
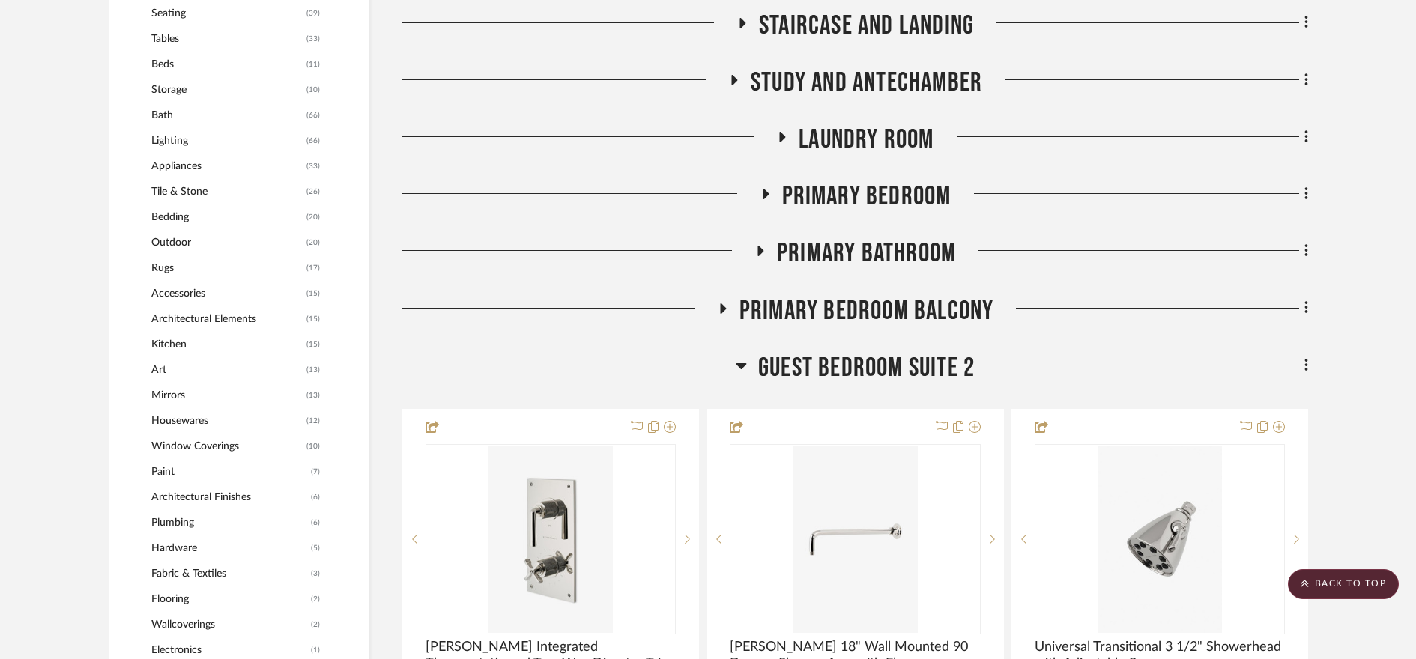
scroll to position [1332, 0]
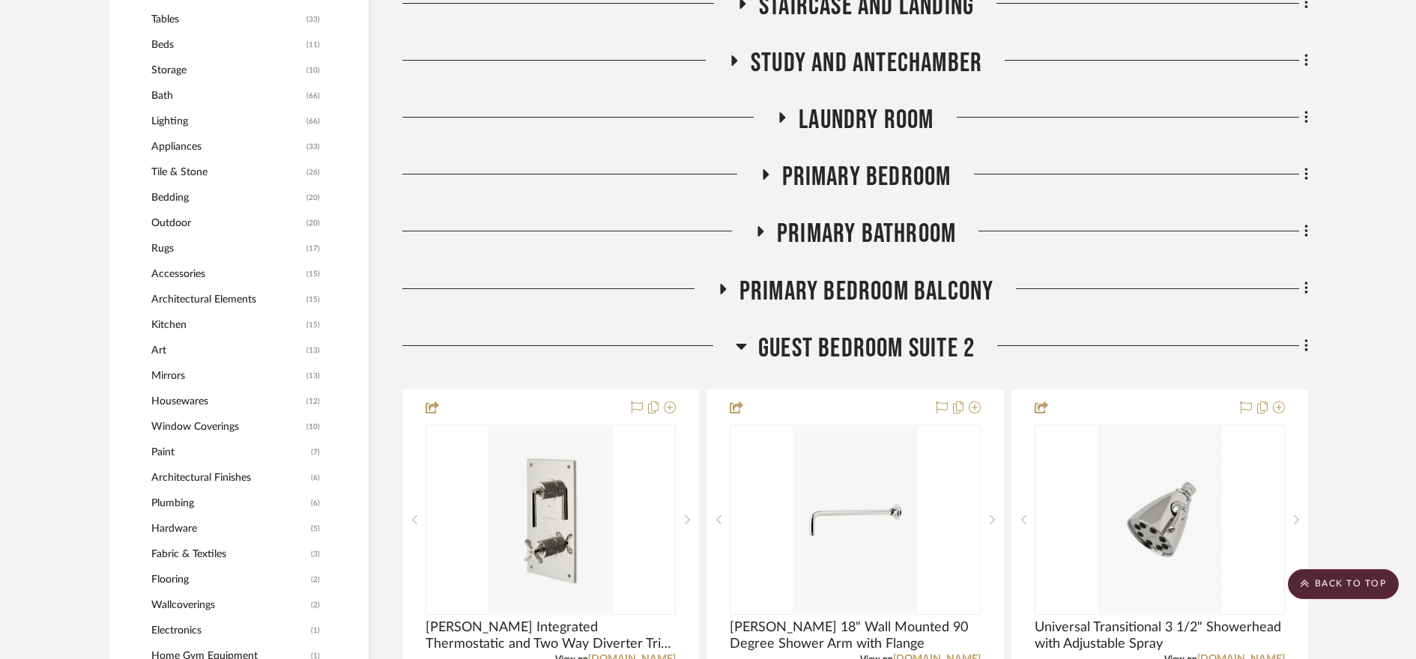
click at [746, 348] on h3 "Guest Bedroom Suite 2" at bounding box center [855, 349] width 239 height 32
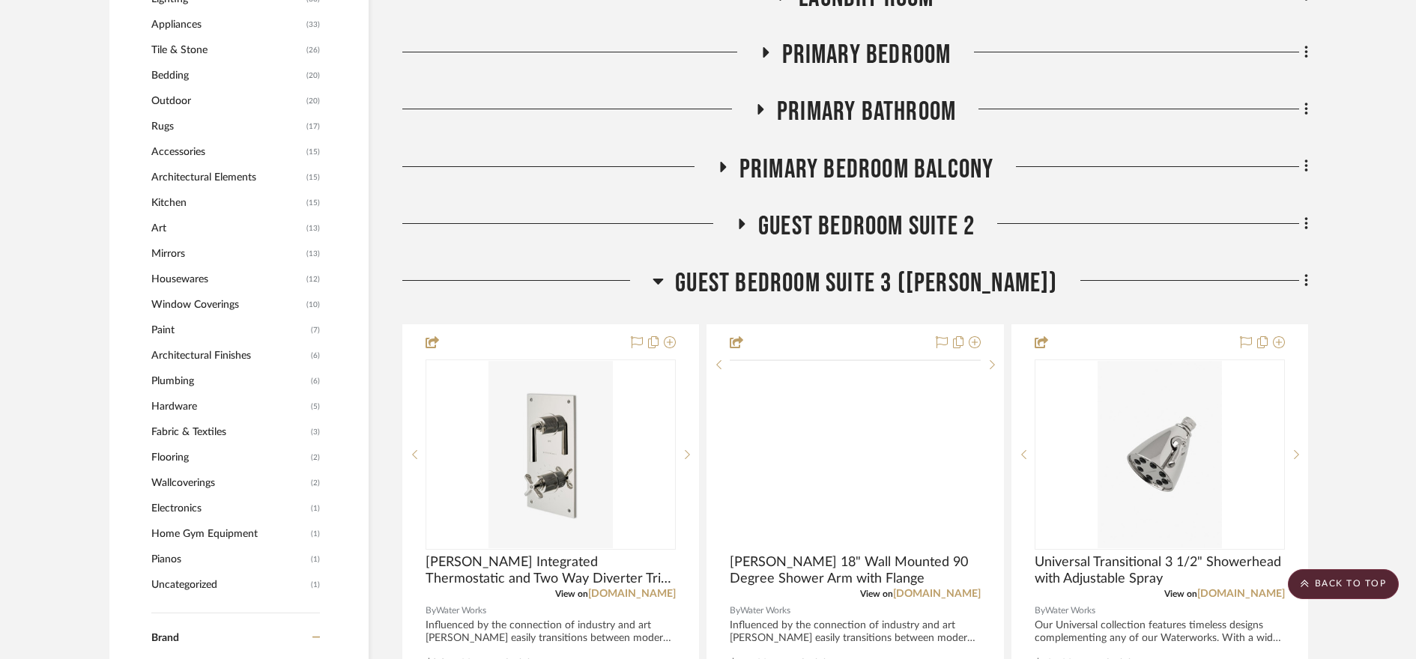
scroll to position [1569, 0]
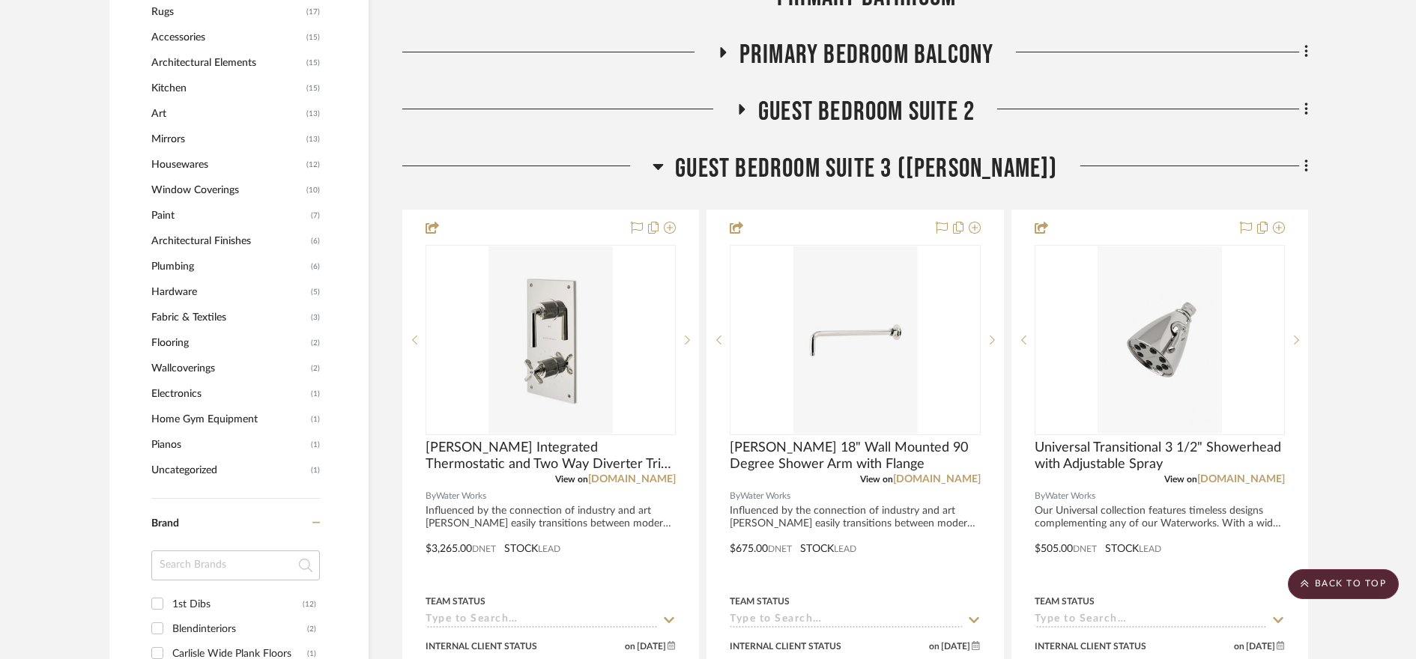
click at [664, 163] on icon at bounding box center [658, 166] width 11 height 18
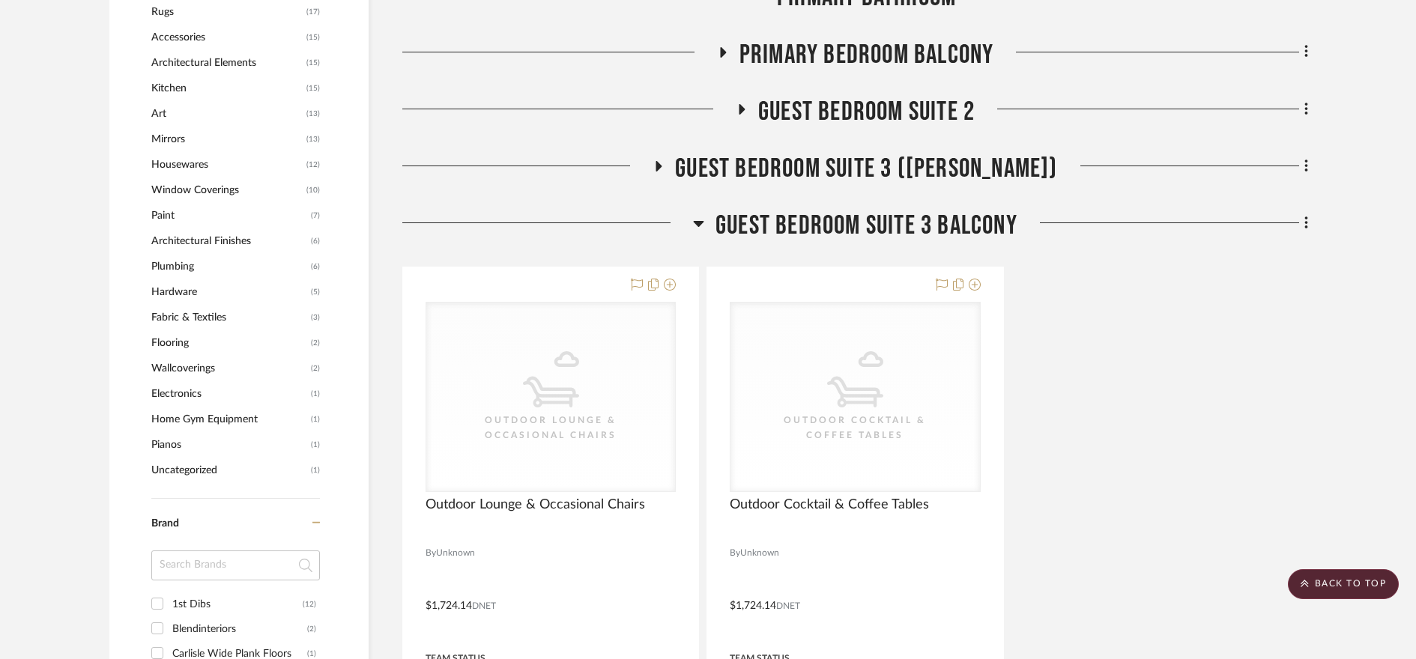
click at [700, 219] on icon at bounding box center [698, 223] width 11 height 18
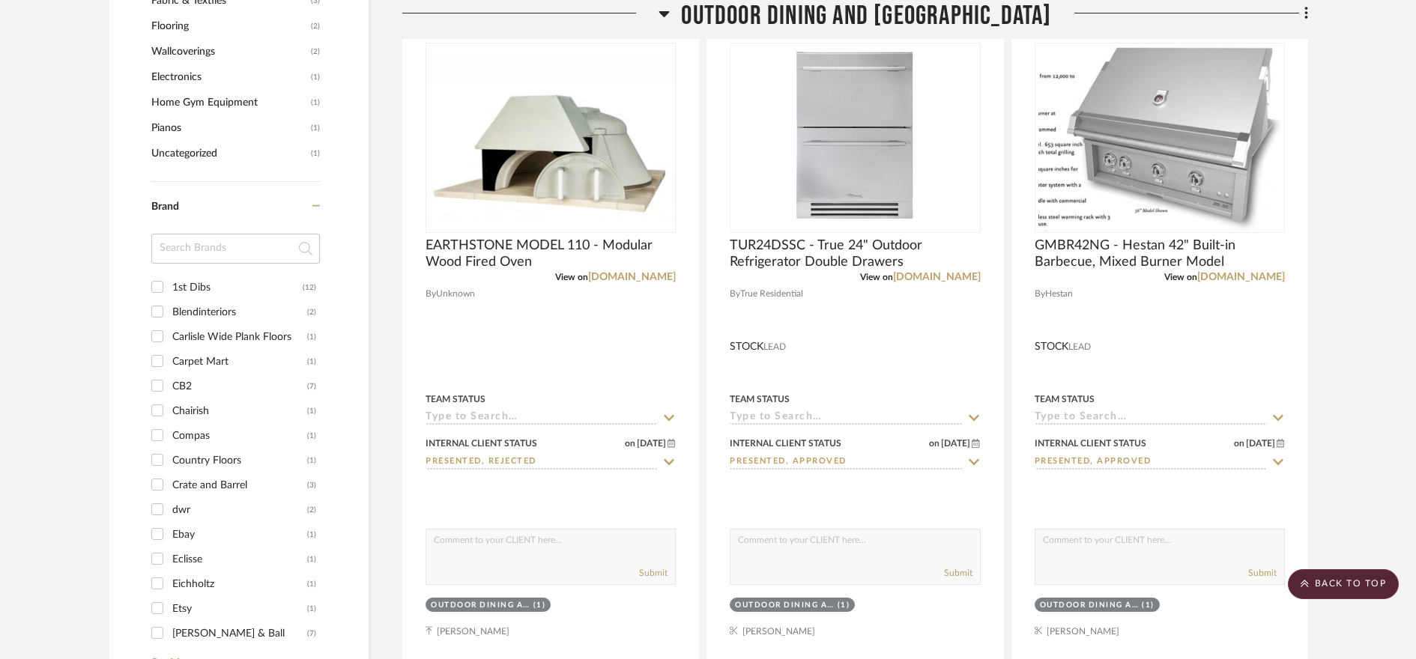
scroll to position [1883, 0]
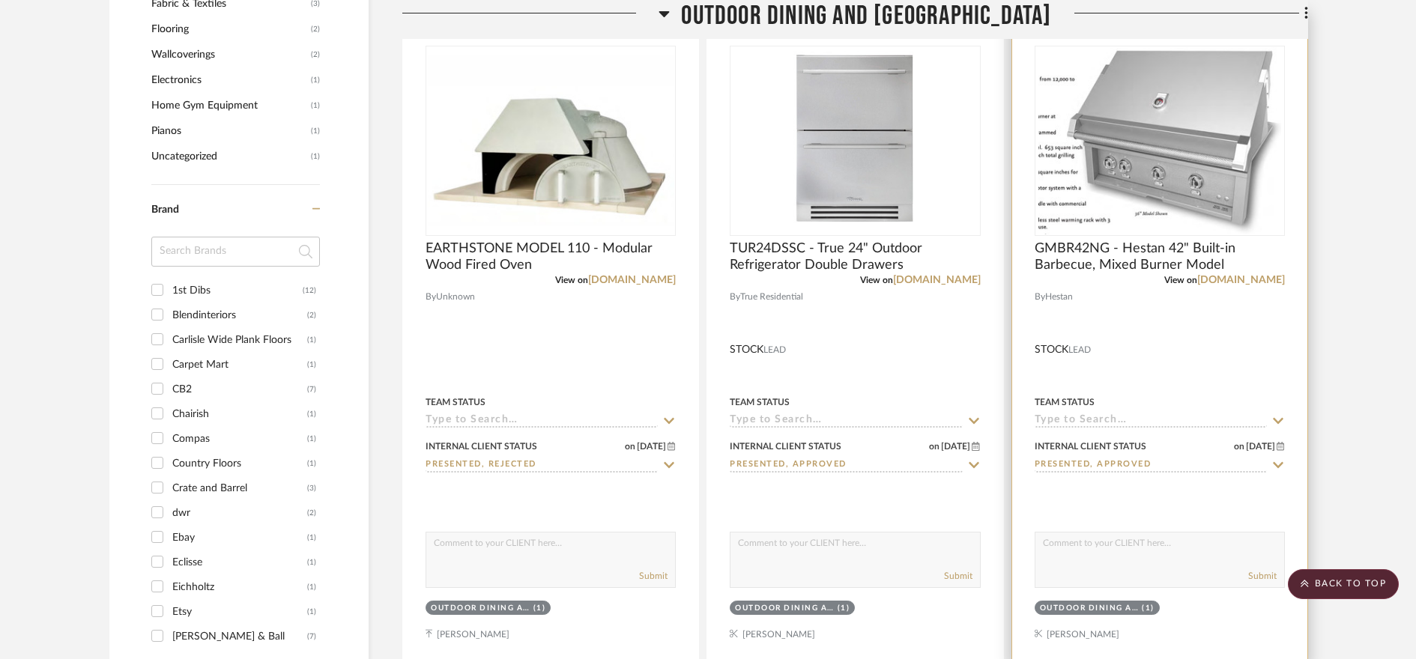
click at [1282, 447] on icon at bounding box center [1281, 446] width 8 height 9
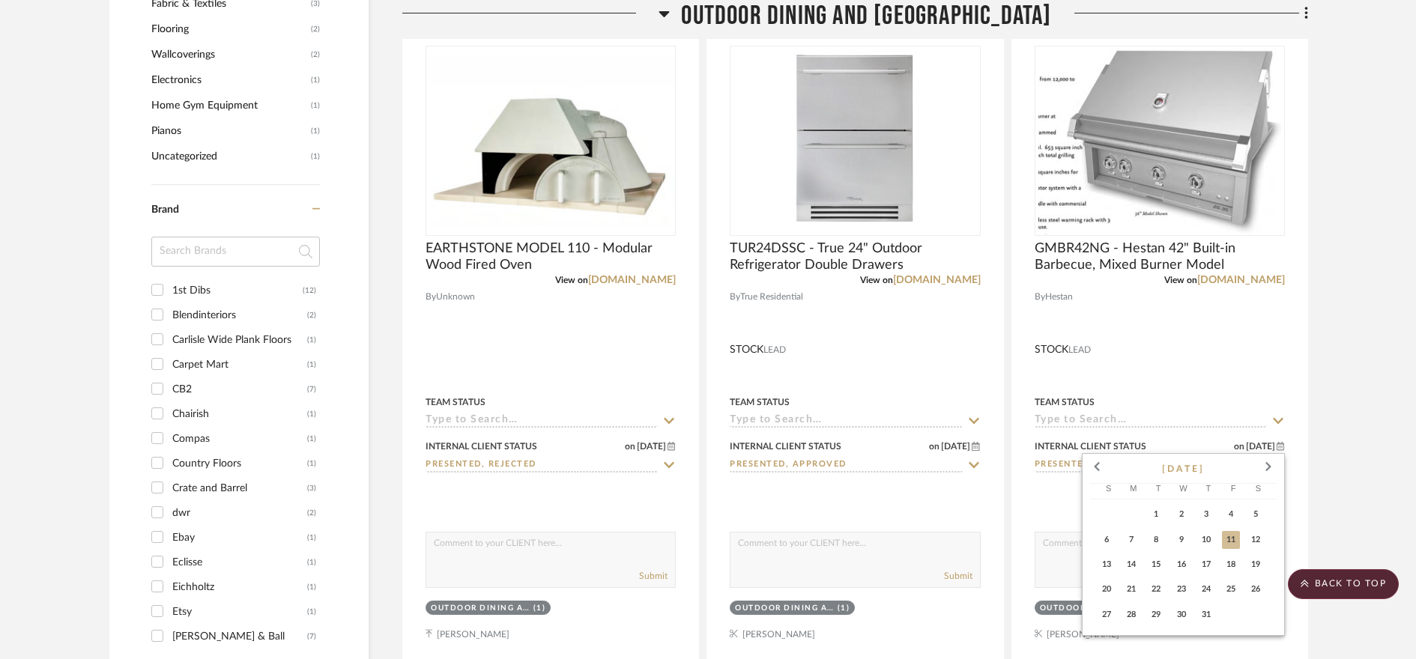
click at [1335, 434] on div at bounding box center [708, 329] width 1416 height 659
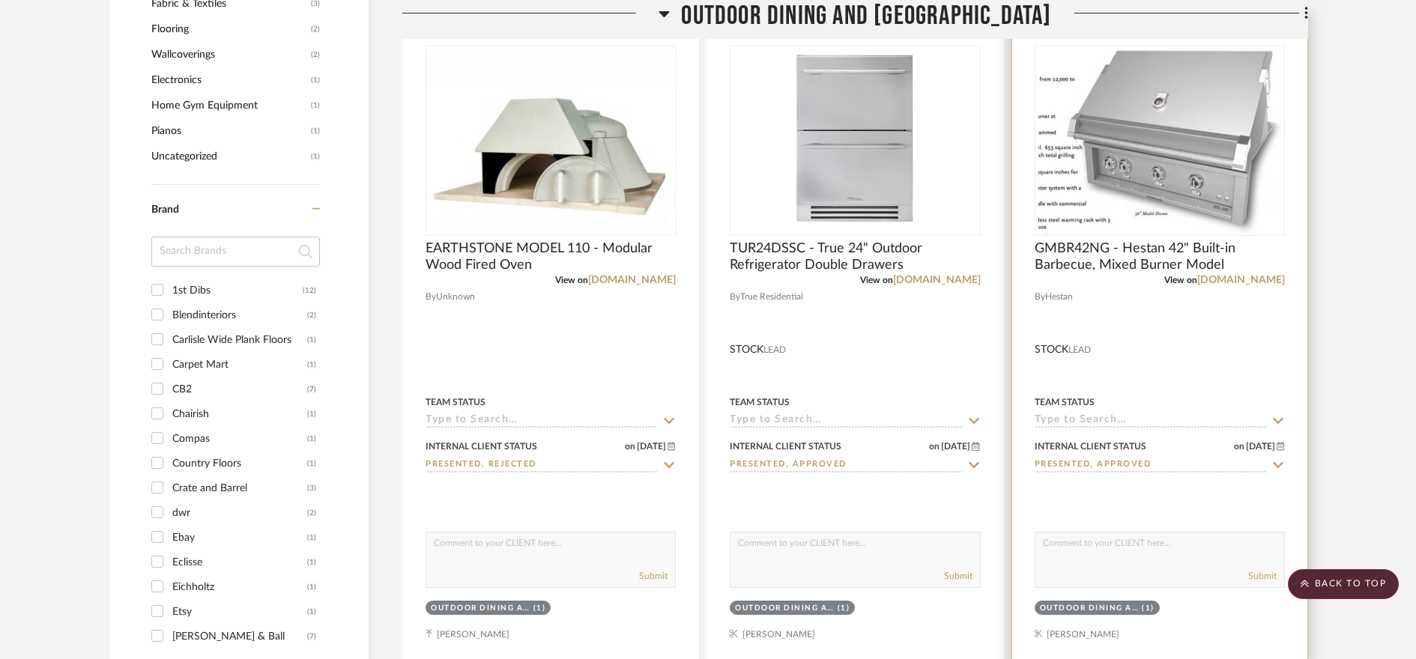
click at [1277, 466] on icon at bounding box center [1278, 465] width 10 height 6
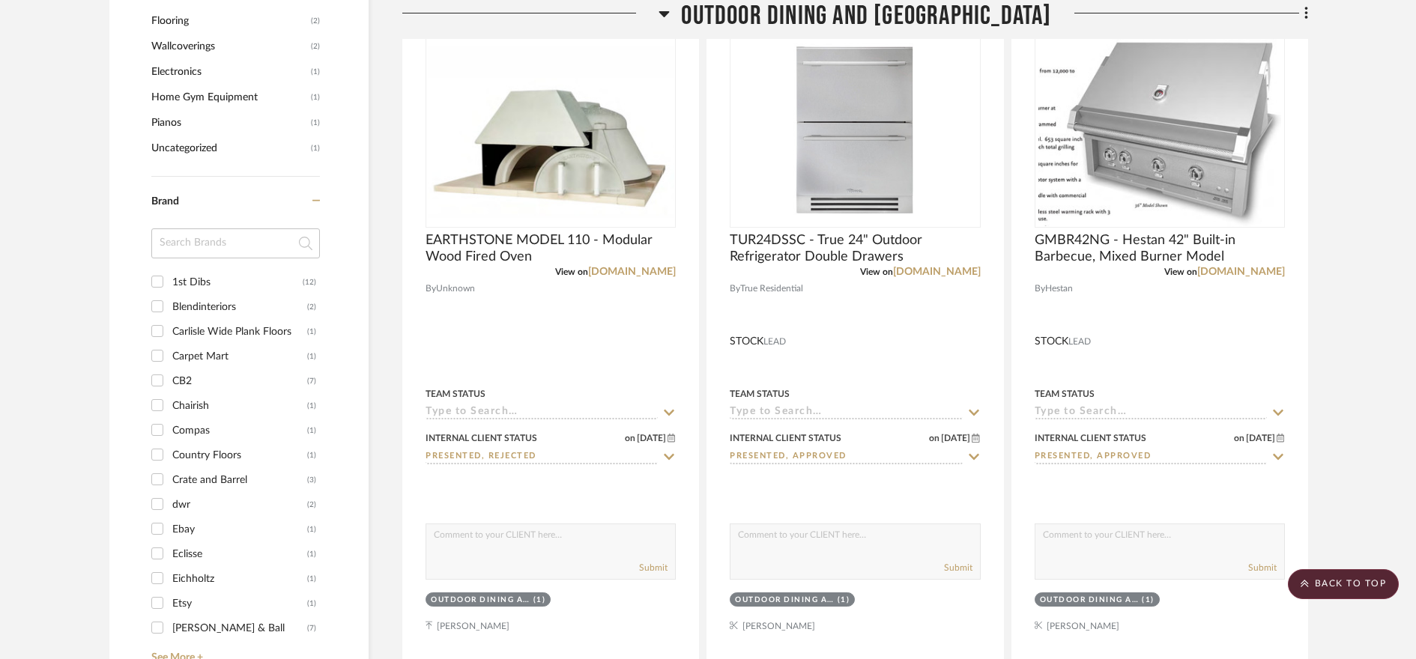
scroll to position [1899, 0]
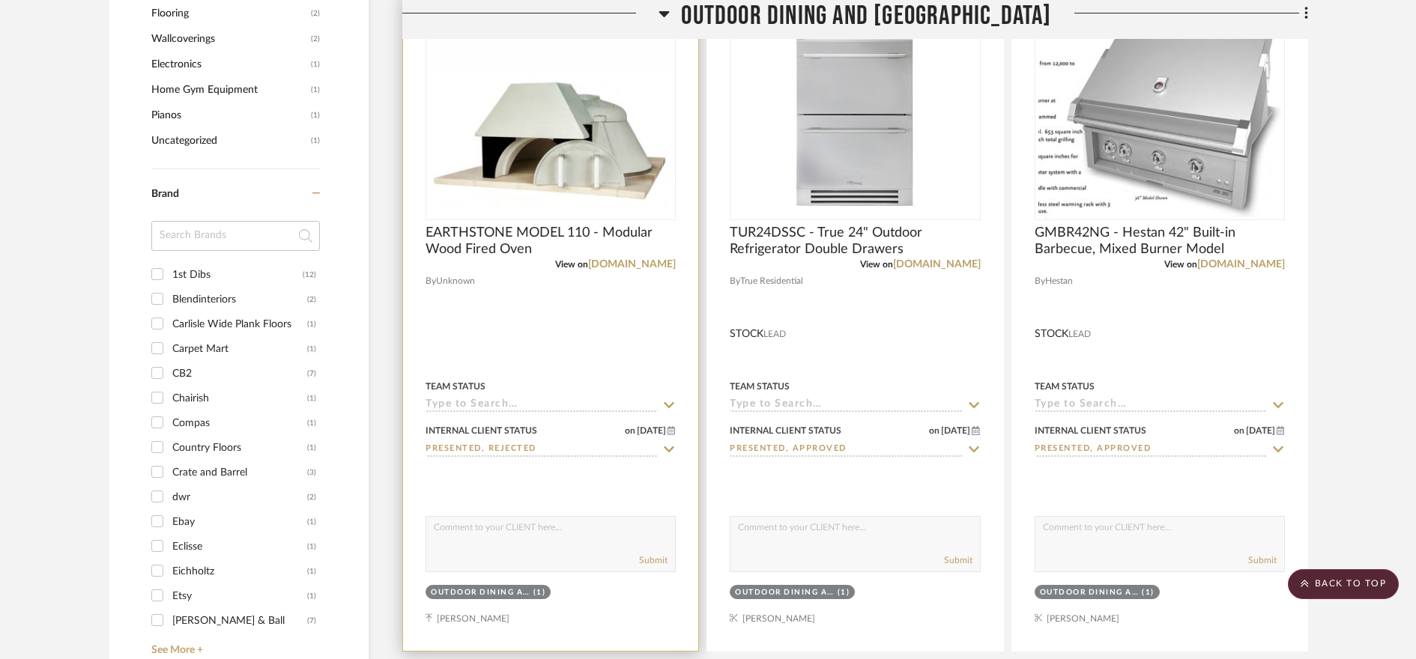
click at [660, 434] on span "8/11/2025" at bounding box center [651, 431] width 32 height 10
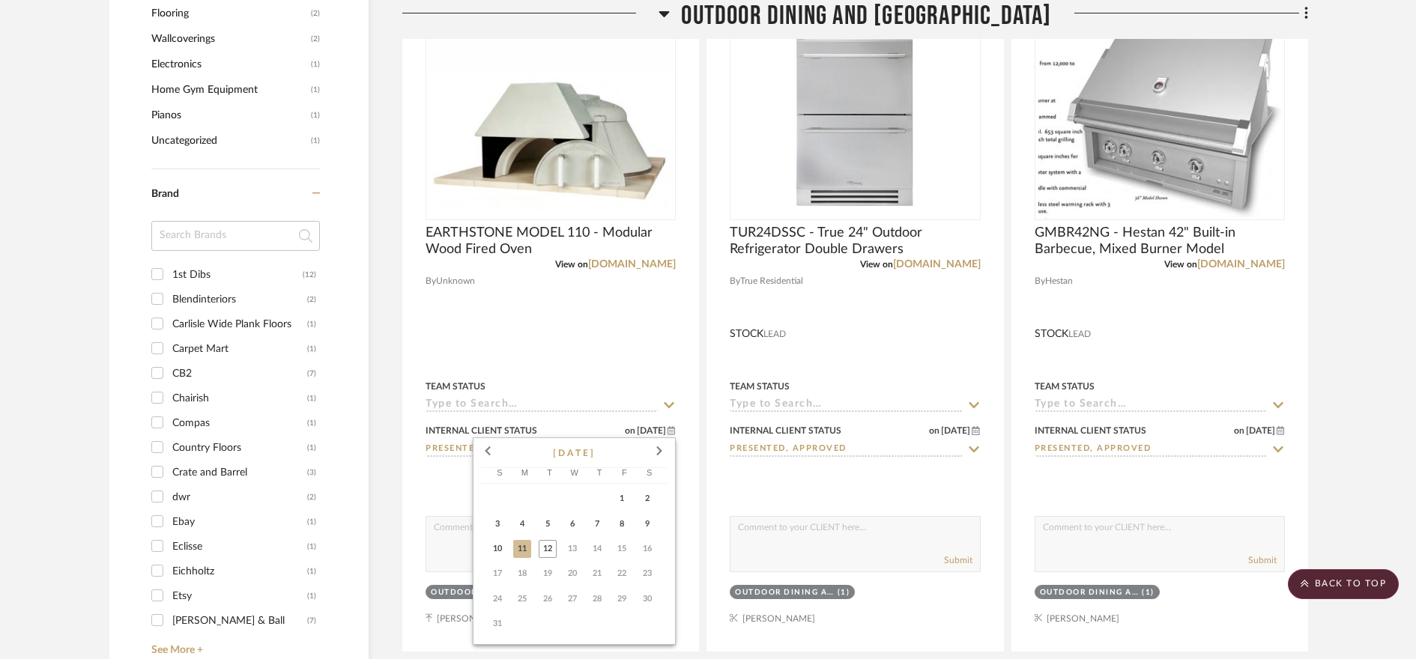
click at [1391, 394] on div at bounding box center [708, 329] width 1416 height 659
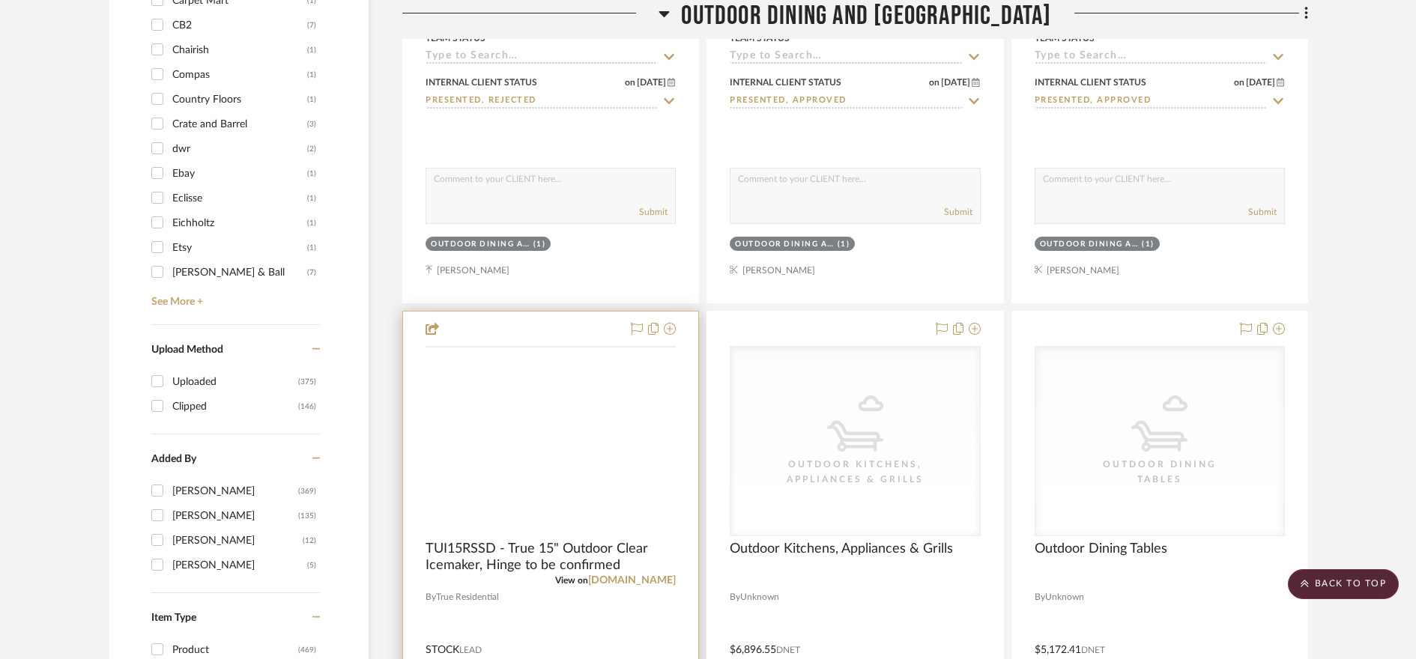
scroll to position [2249, 0]
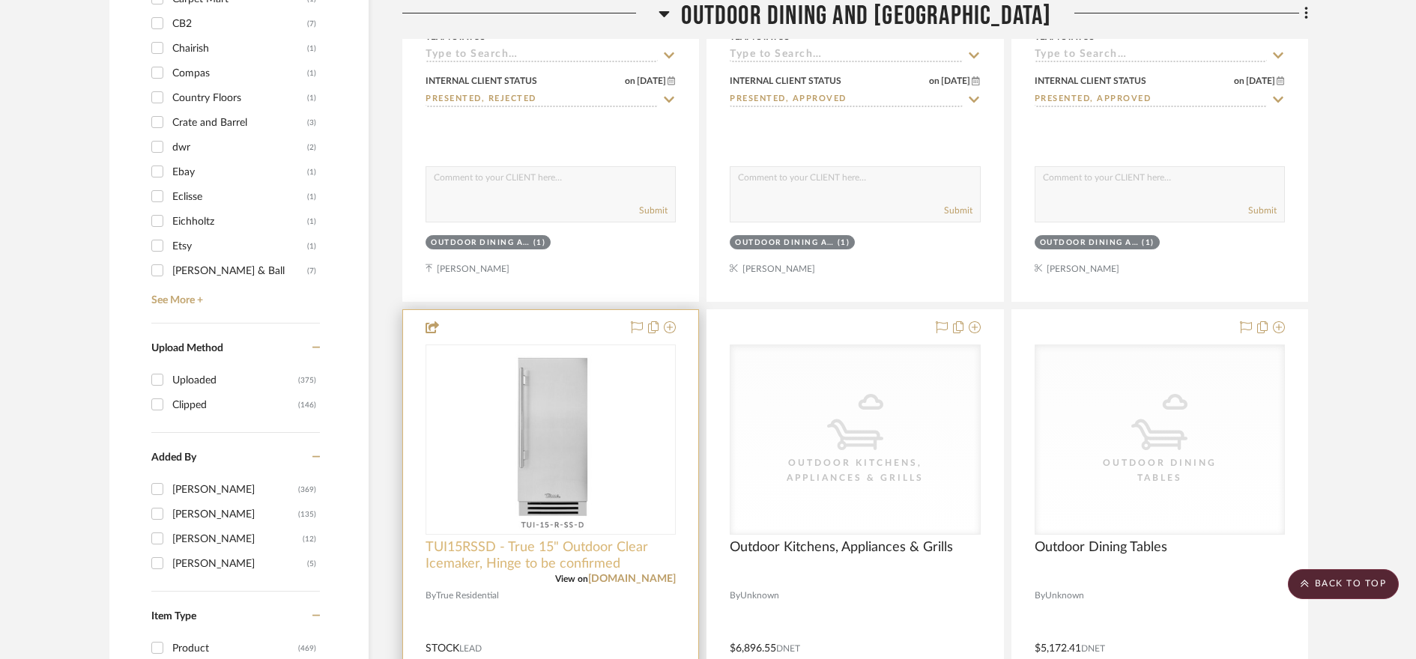
click at [571, 561] on span "TUI15RSSD - True 15" Outdoor Clear Icemaker, Hinge to be confirmed" at bounding box center [551, 556] width 250 height 33
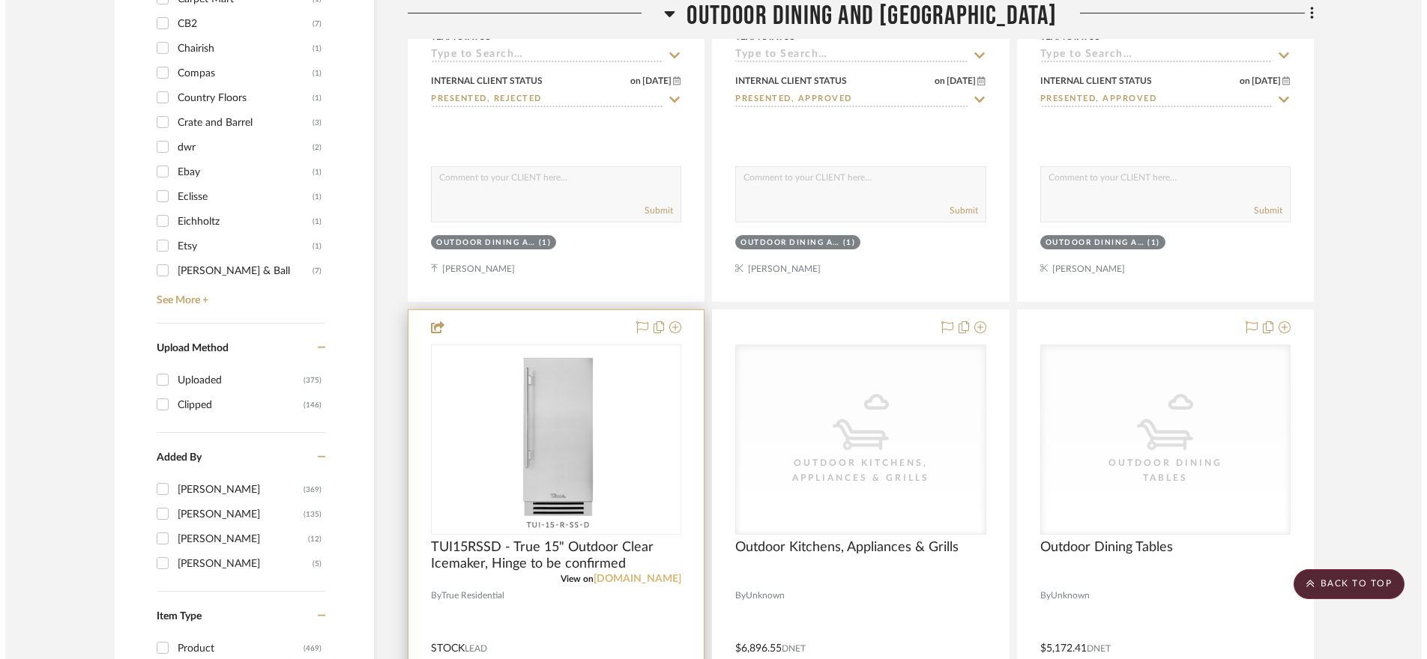
scroll to position [0, 0]
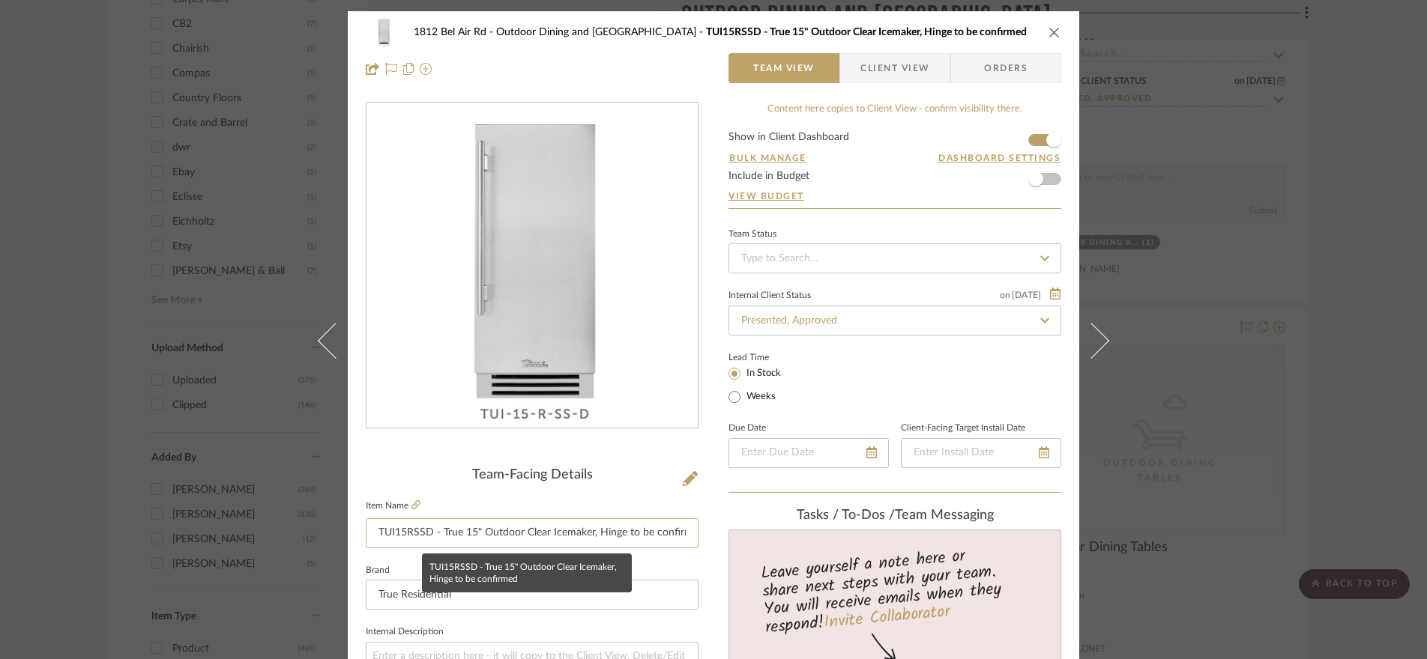
click at [559, 522] on input "TUI15RSSD - True 15" Outdoor Clear Icemaker, Hinge to be confirmed" at bounding box center [532, 534] width 333 height 30
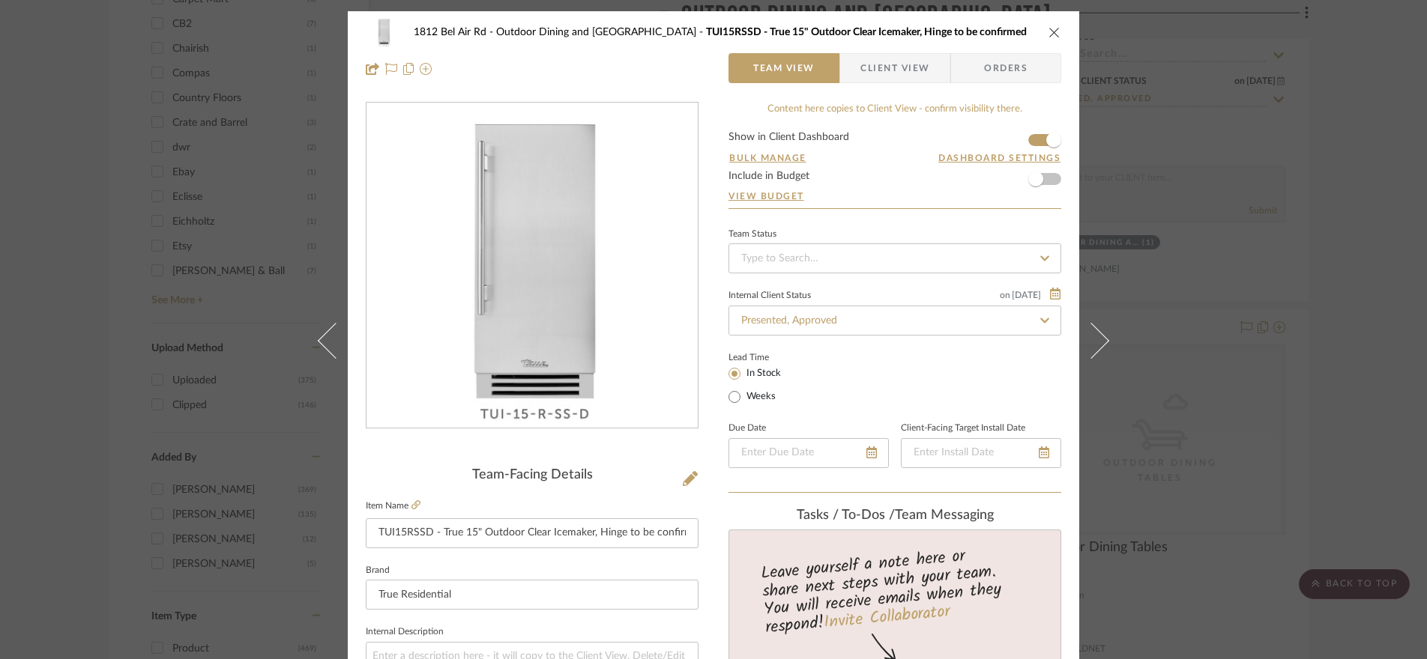
click at [1053, 32] on icon "close" at bounding box center [1054, 32] width 12 height 12
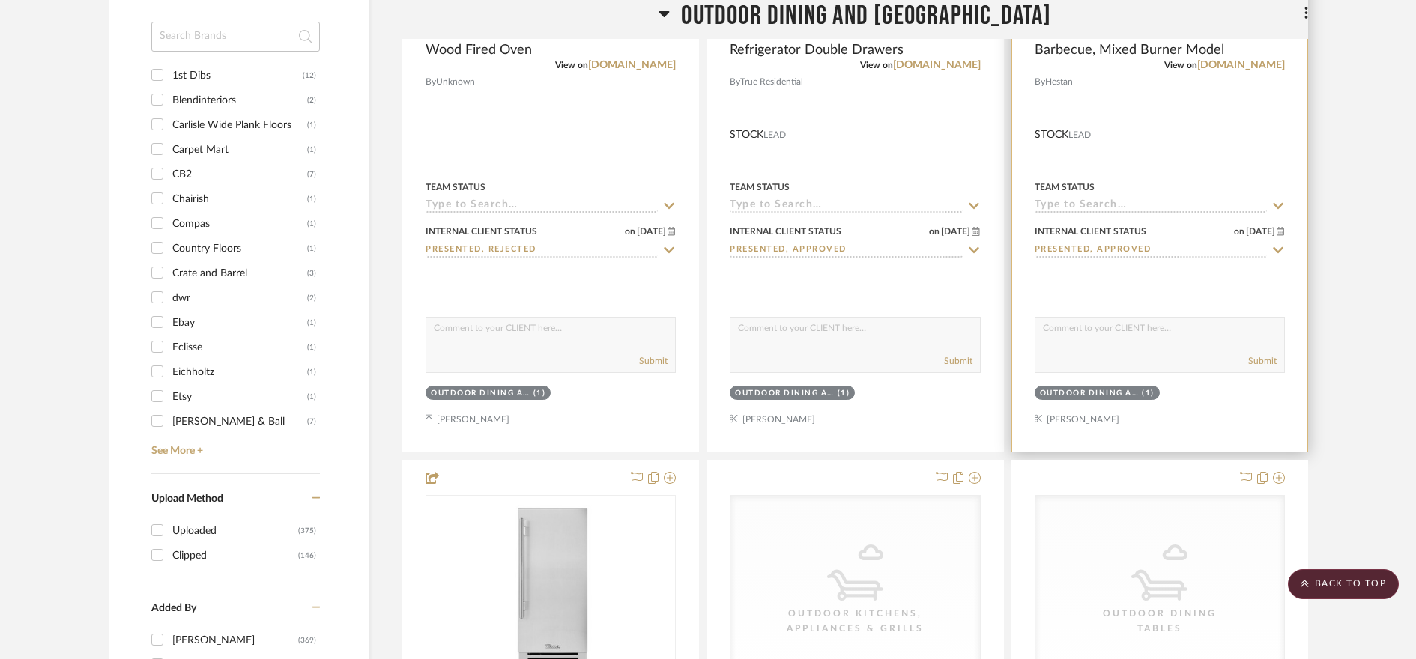
scroll to position [1801, 0]
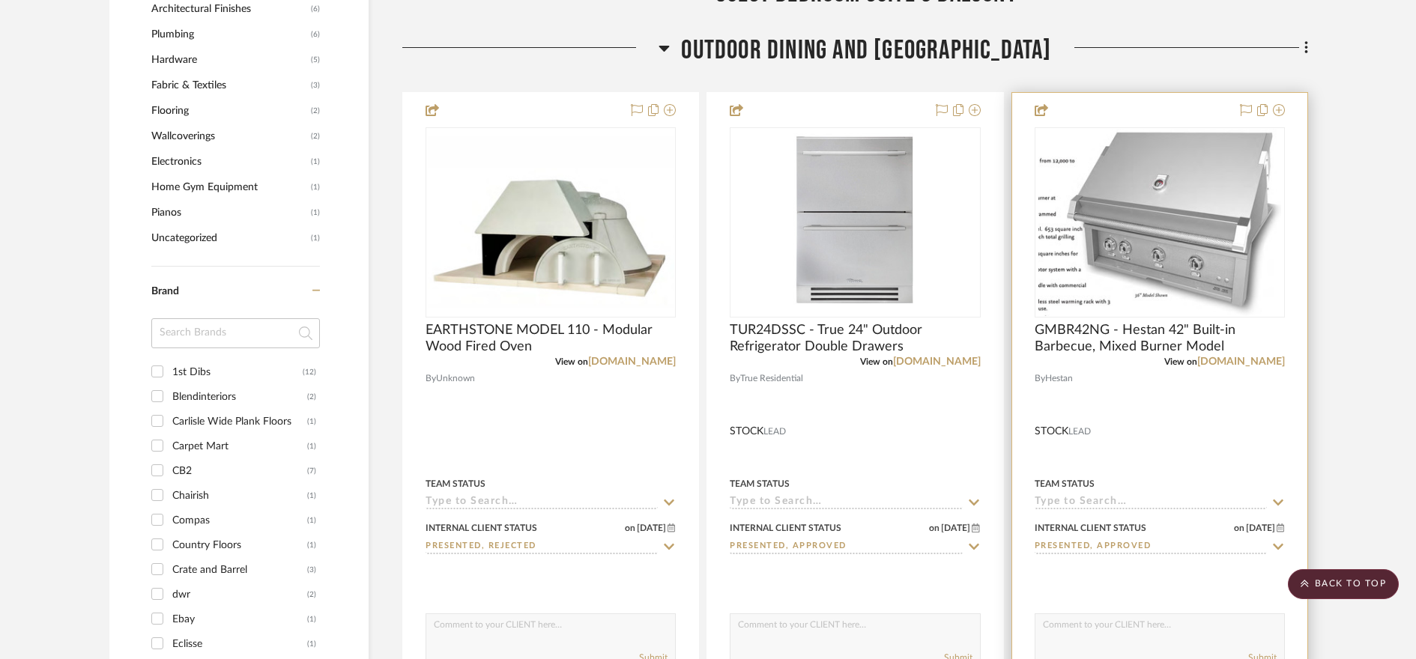
click at [1129, 257] on img "0" at bounding box center [1160, 222] width 243 height 187
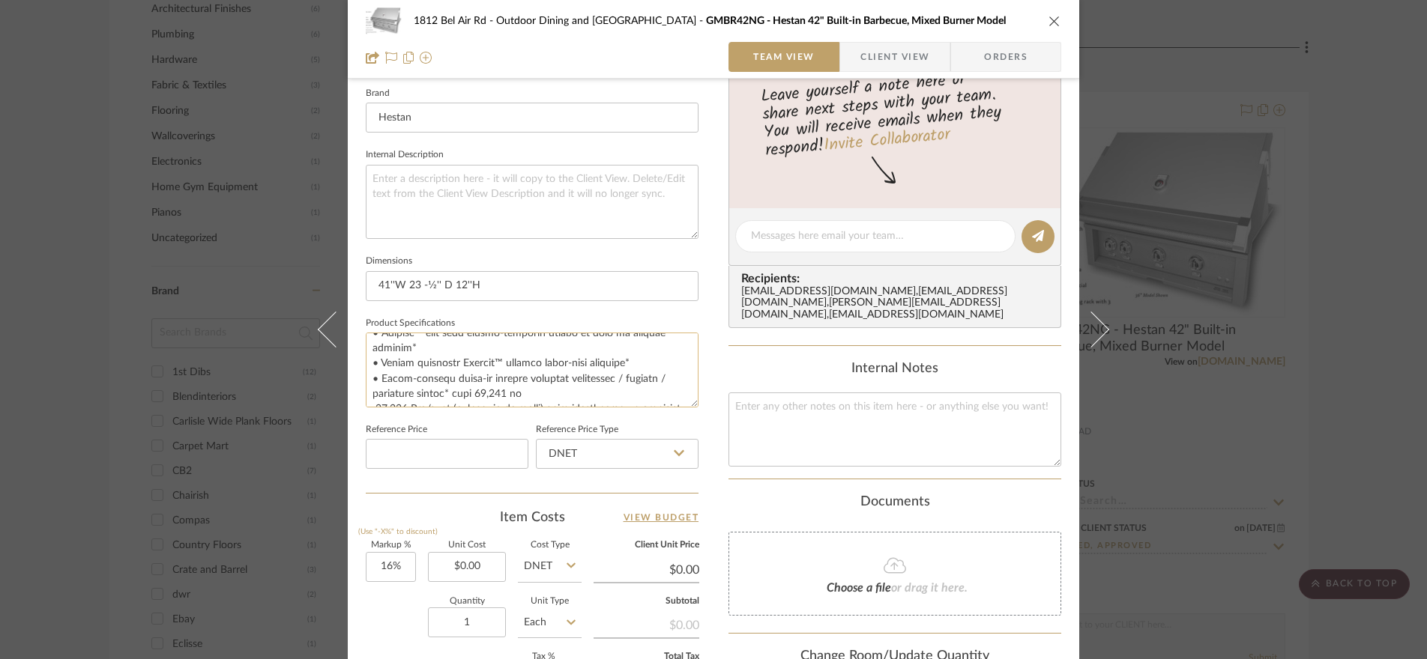
scroll to position [40, 0]
click at [1159, 462] on div "1812 Bel Air Rd Outdoor Dining and Sunset Terrace GMBR42NG - Hestan 42" Built-i…" at bounding box center [713, 329] width 1427 height 659
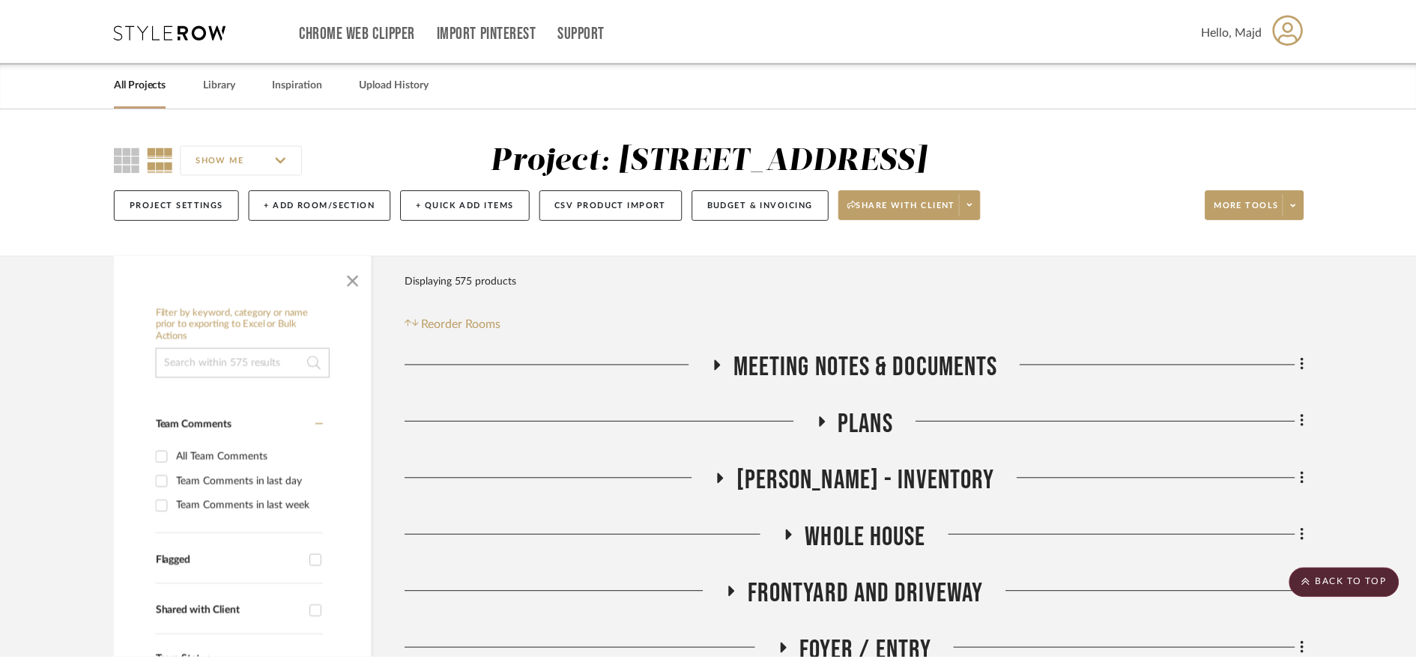
scroll to position [1801, 0]
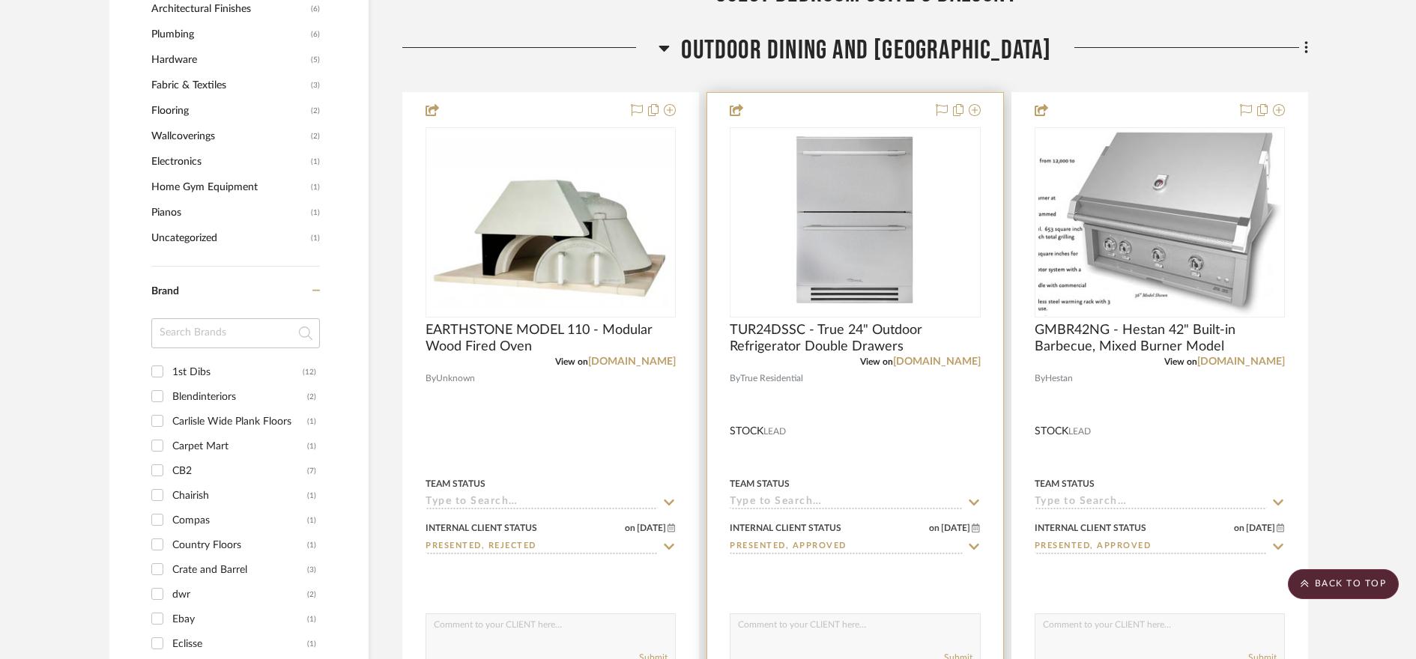
click at [900, 281] on img "0" at bounding box center [855, 222] width 149 height 187
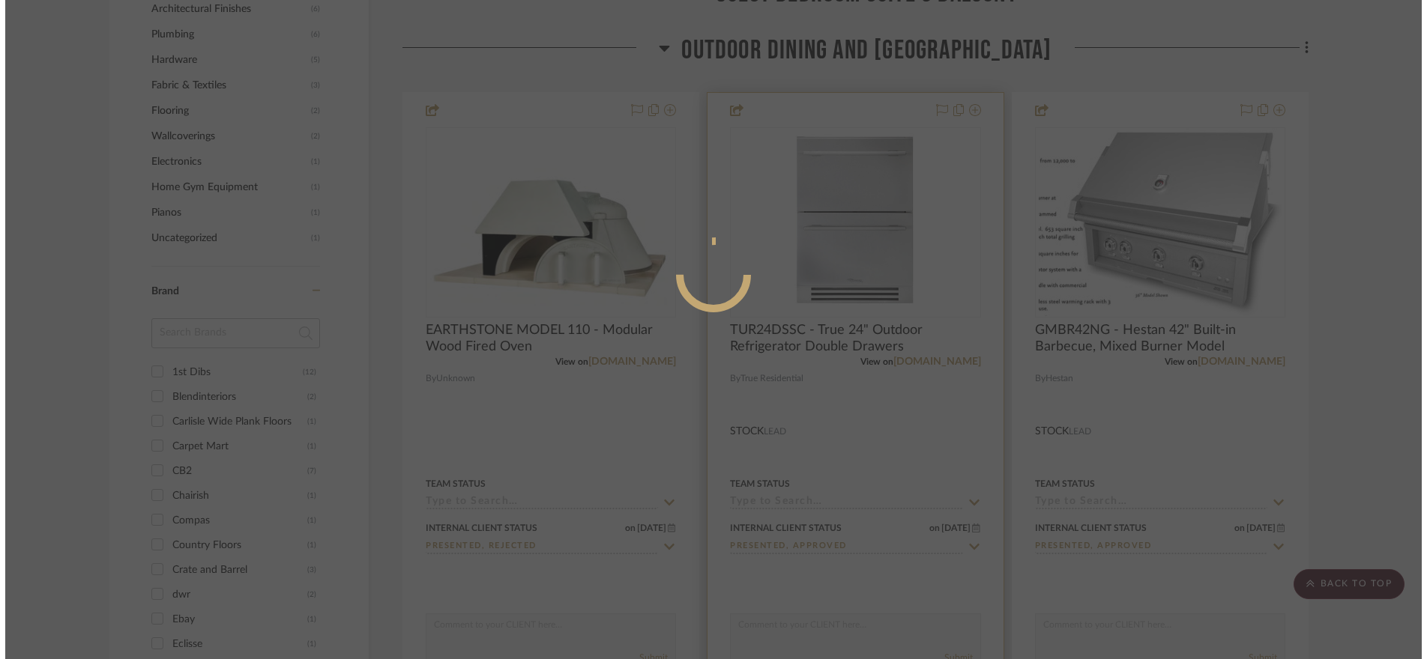
scroll to position [0, 0]
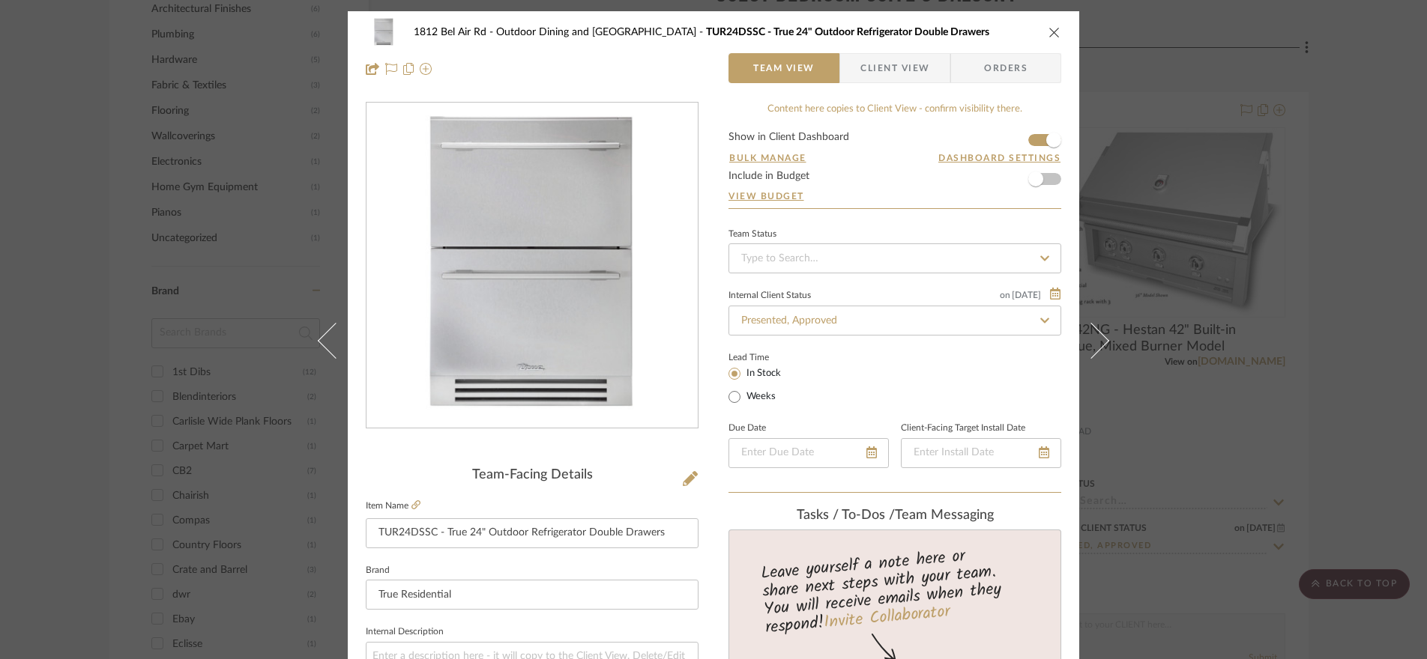
click at [1048, 30] on icon "close" at bounding box center [1054, 32] width 12 height 12
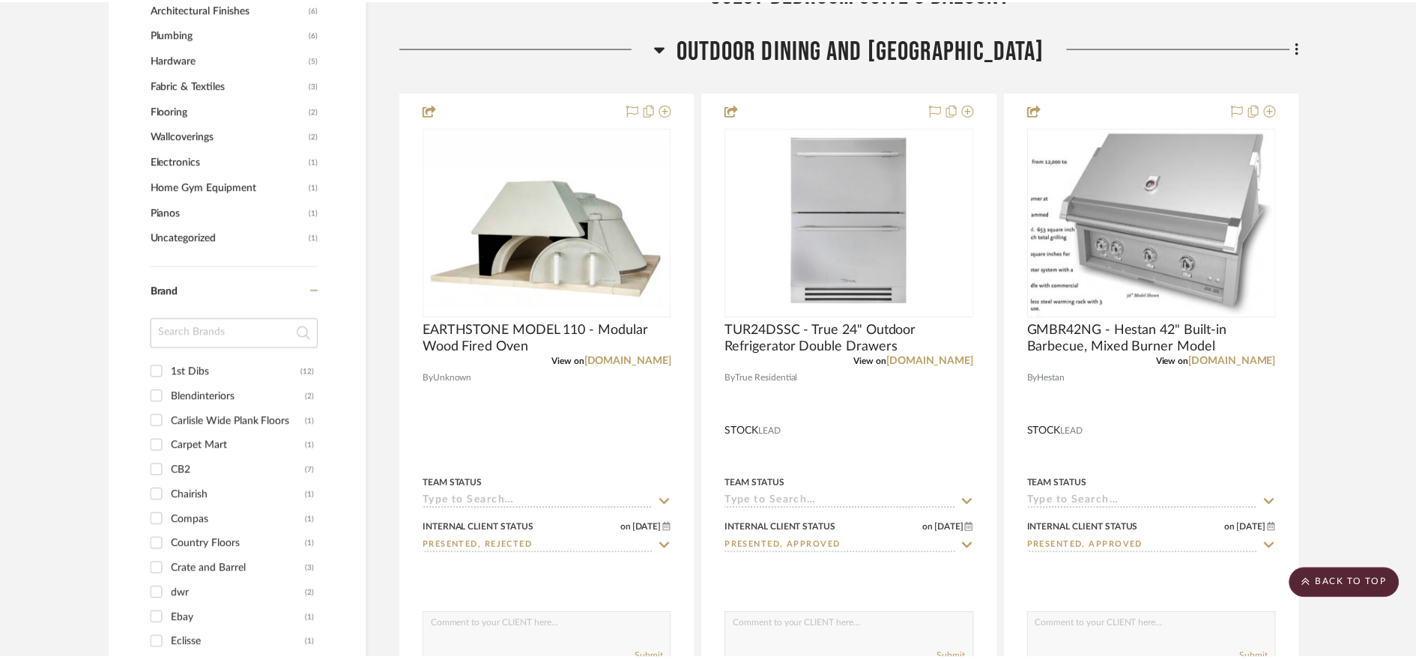
scroll to position [1801, 0]
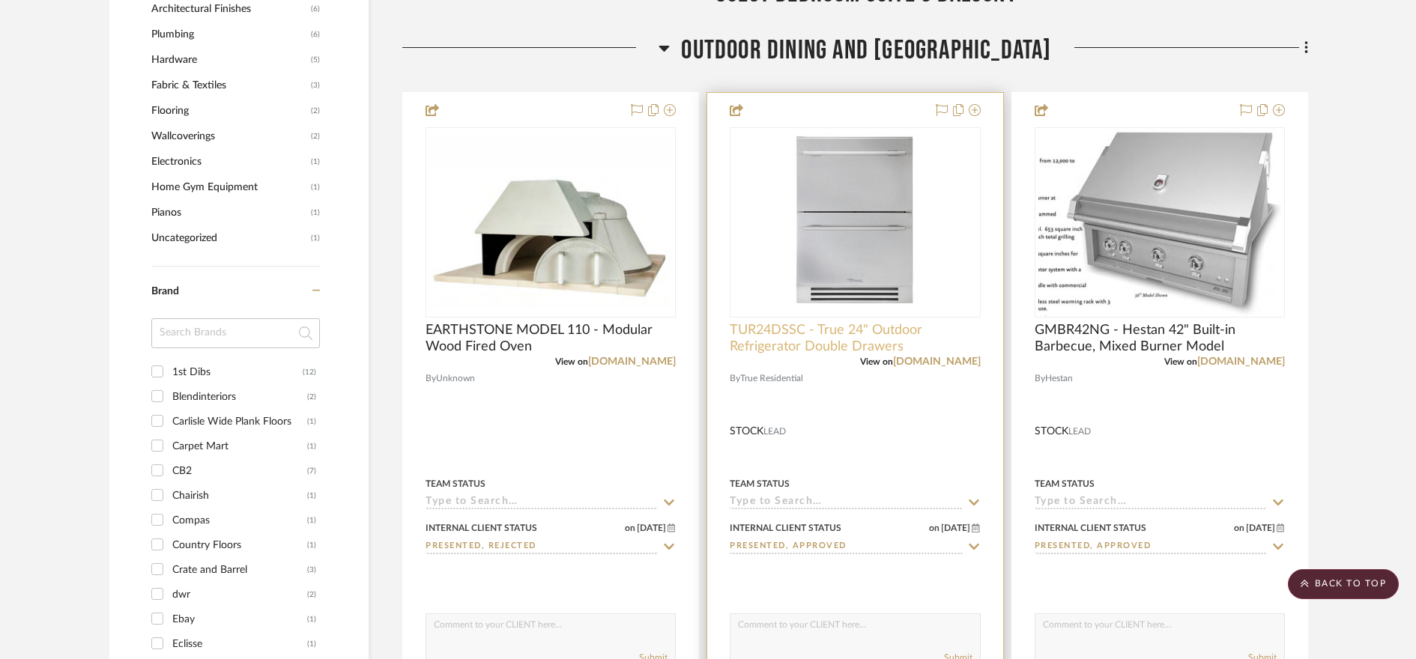
click at [853, 343] on span "TUR24DSSC - True 24" Outdoor Refrigerator Double Drawers" at bounding box center [855, 338] width 250 height 33
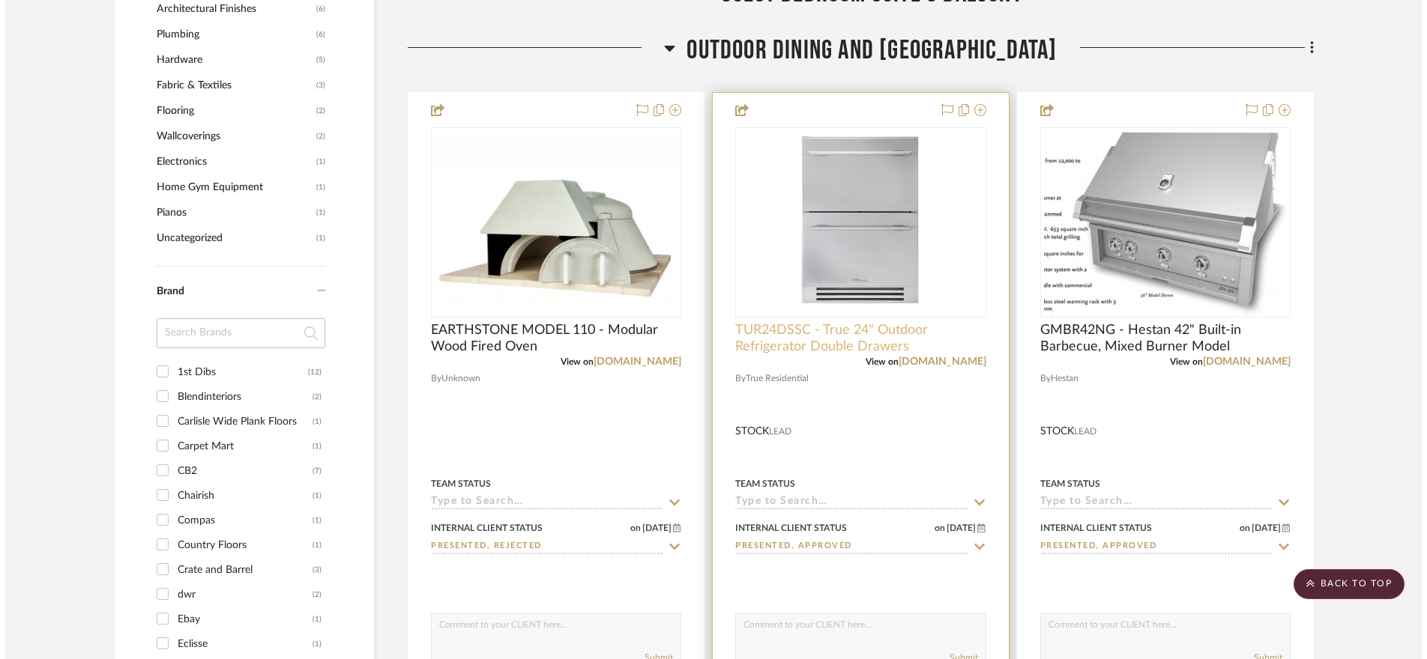
scroll to position [0, 0]
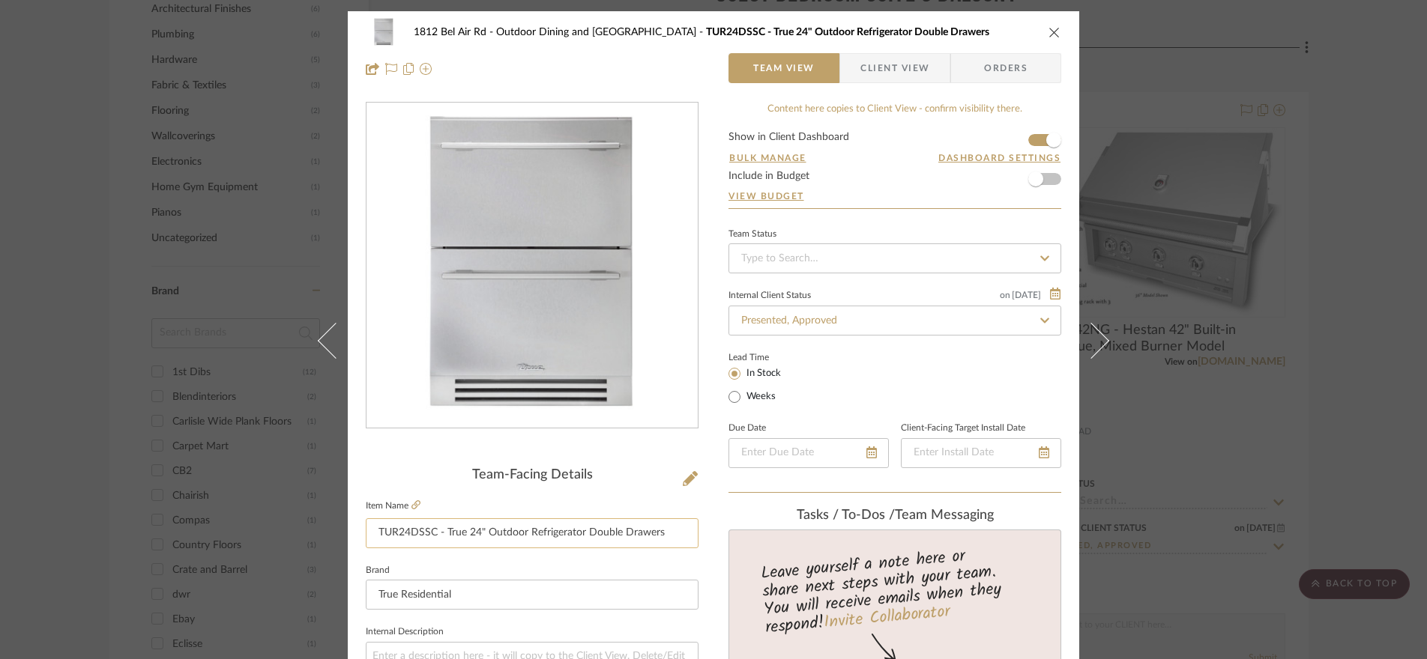
click at [500, 526] on input "TUR24DSSC - True 24" Outdoor Refrigerator Double Drawers" at bounding box center [532, 534] width 333 height 30
click at [500, 534] on input "TUR24DSSC - True 24" Outdoor Refrigerator Double Drawers" at bounding box center [532, 534] width 333 height 30
click at [585, 535] on input "TUR24DSSC - True 24" Outdoor Refrigerator Double Drawers" at bounding box center [532, 534] width 333 height 30
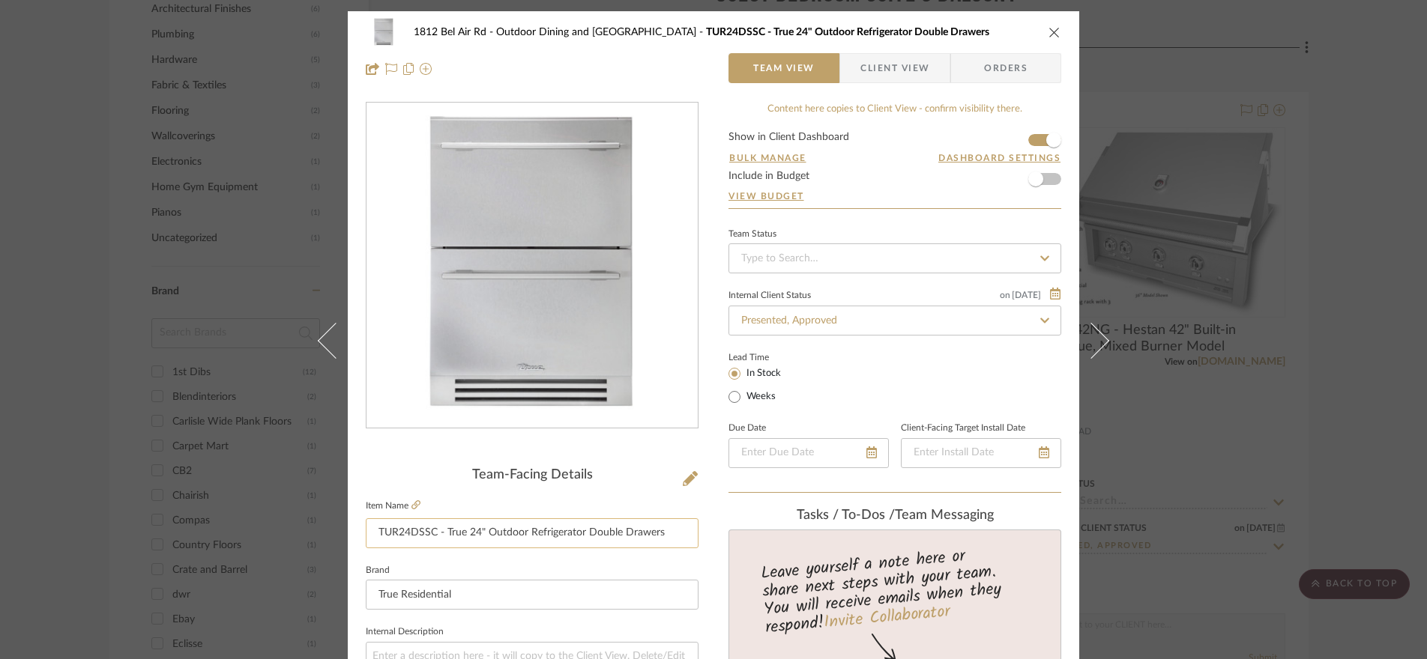
click at [589, 528] on input "TUR24DSSC - True 24" Outdoor Refrigerator Double Drawers" at bounding box center [532, 534] width 333 height 30
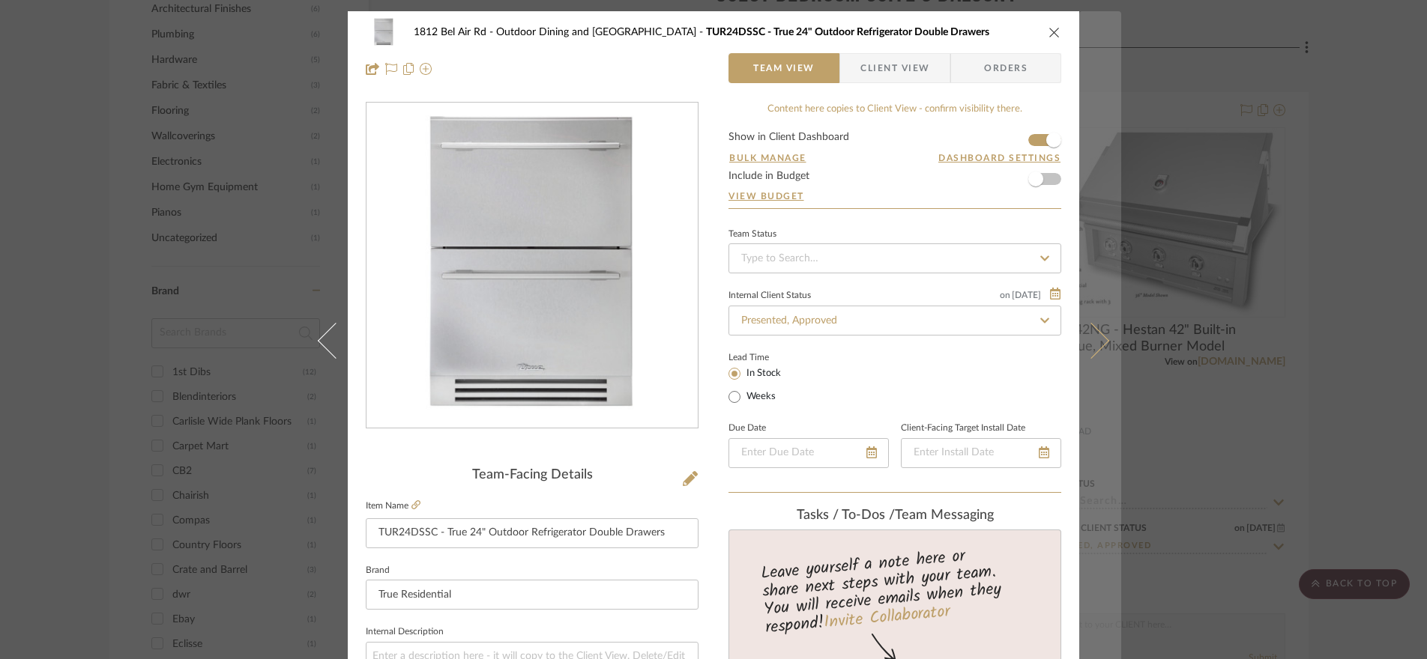
click at [1099, 340] on icon at bounding box center [1091, 341] width 36 height 36
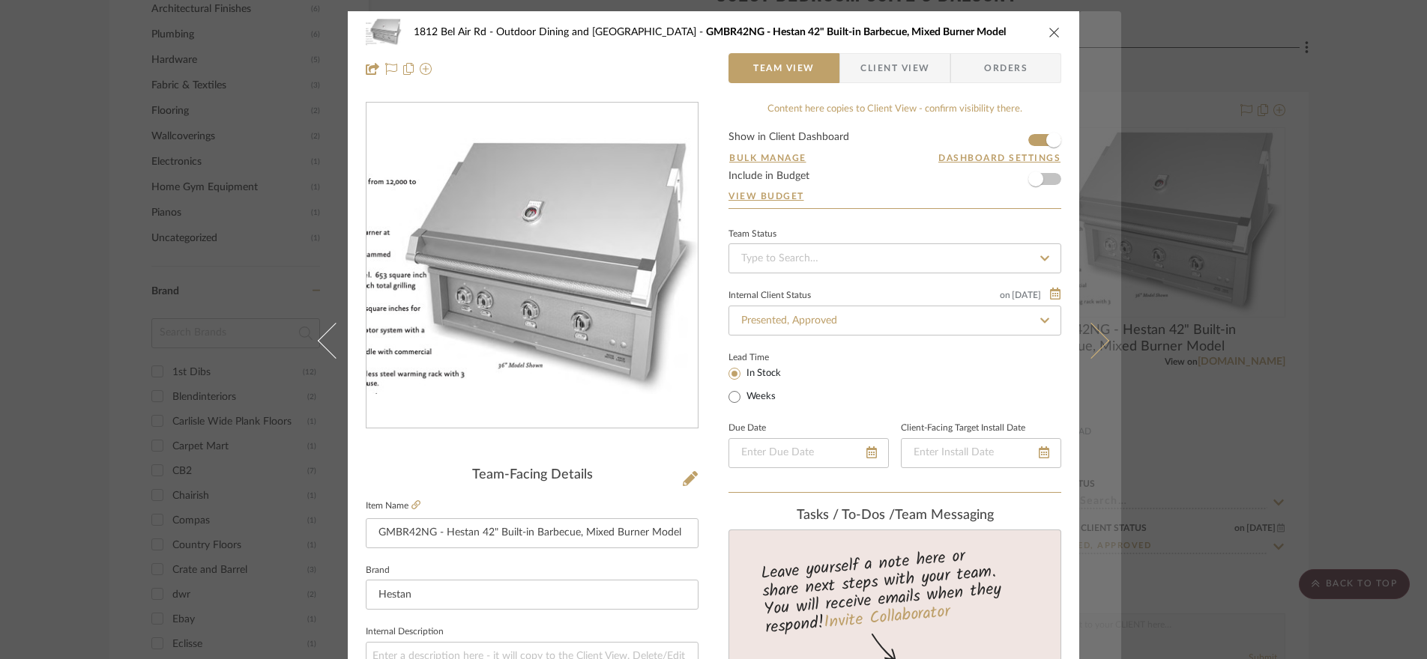
click at [1090, 345] on icon at bounding box center [1091, 341] width 36 height 36
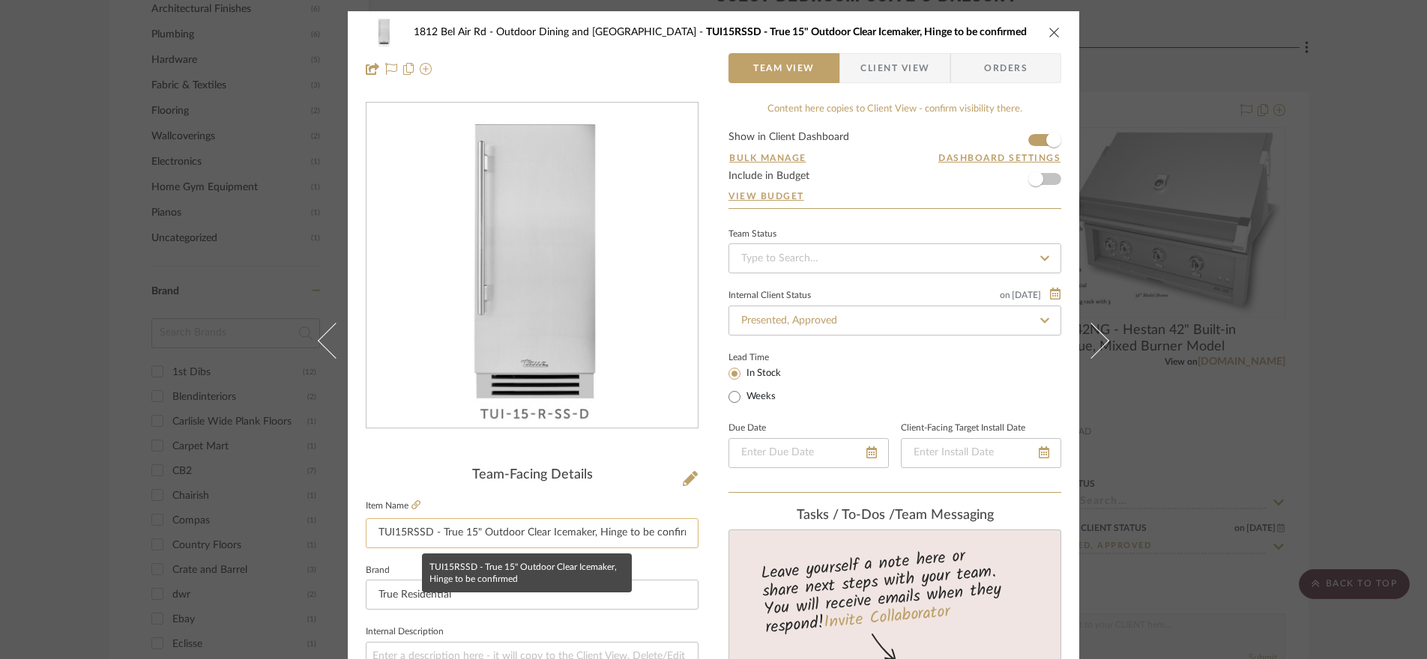
click at [561, 540] on input "TUI15RSSD - True 15" Outdoor Clear Icemaker, Hinge to be confirmed" at bounding box center [532, 534] width 333 height 30
click at [1062, 34] on div "1812 Bel Air Rd Outdoor Dining and Sunset Terrace TUI15RSSD - True 15" Outdoor …" at bounding box center [713, 50] width 731 height 79
click at [1051, 35] on icon "close" at bounding box center [1054, 32] width 12 height 12
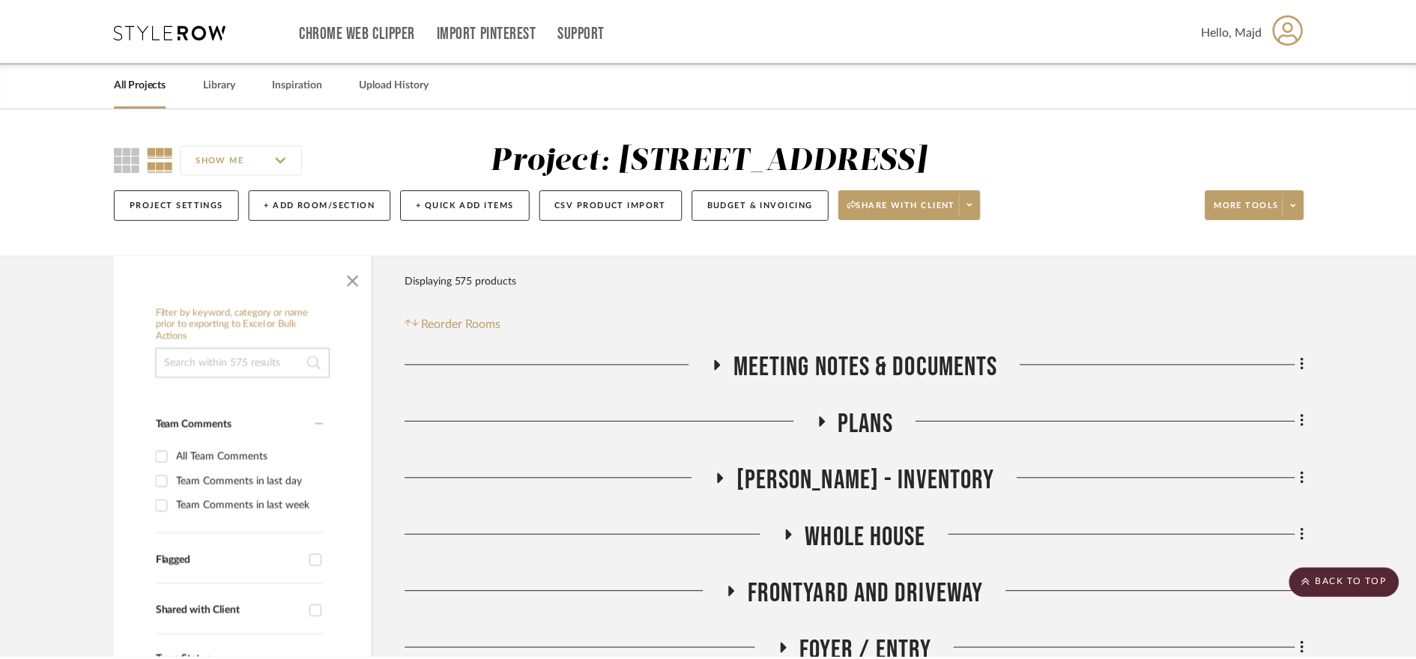
scroll to position [1801, 0]
